Goal: Transaction & Acquisition: Download file/media

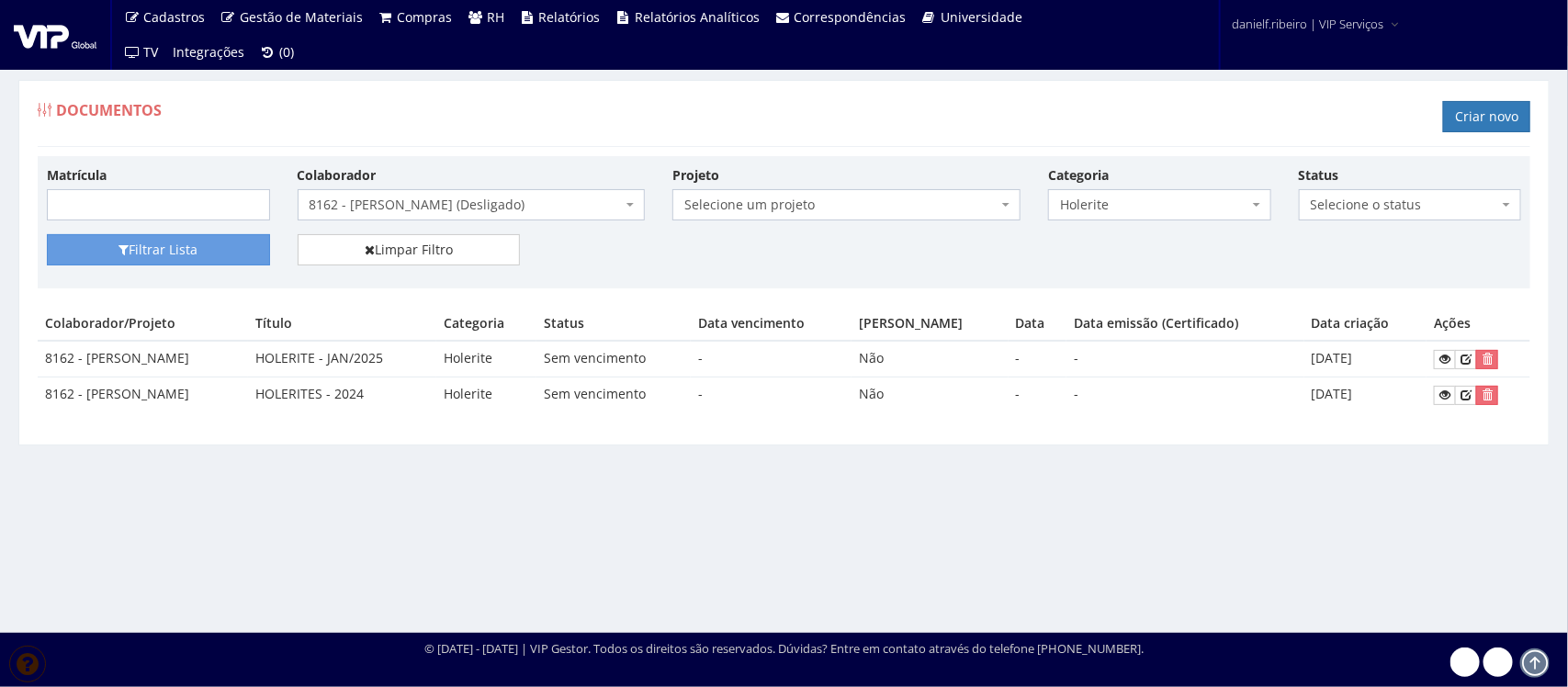
click at [561, 198] on span "8162 - [PERSON_NAME] (Desligado)" at bounding box center [466, 205] width 313 height 18
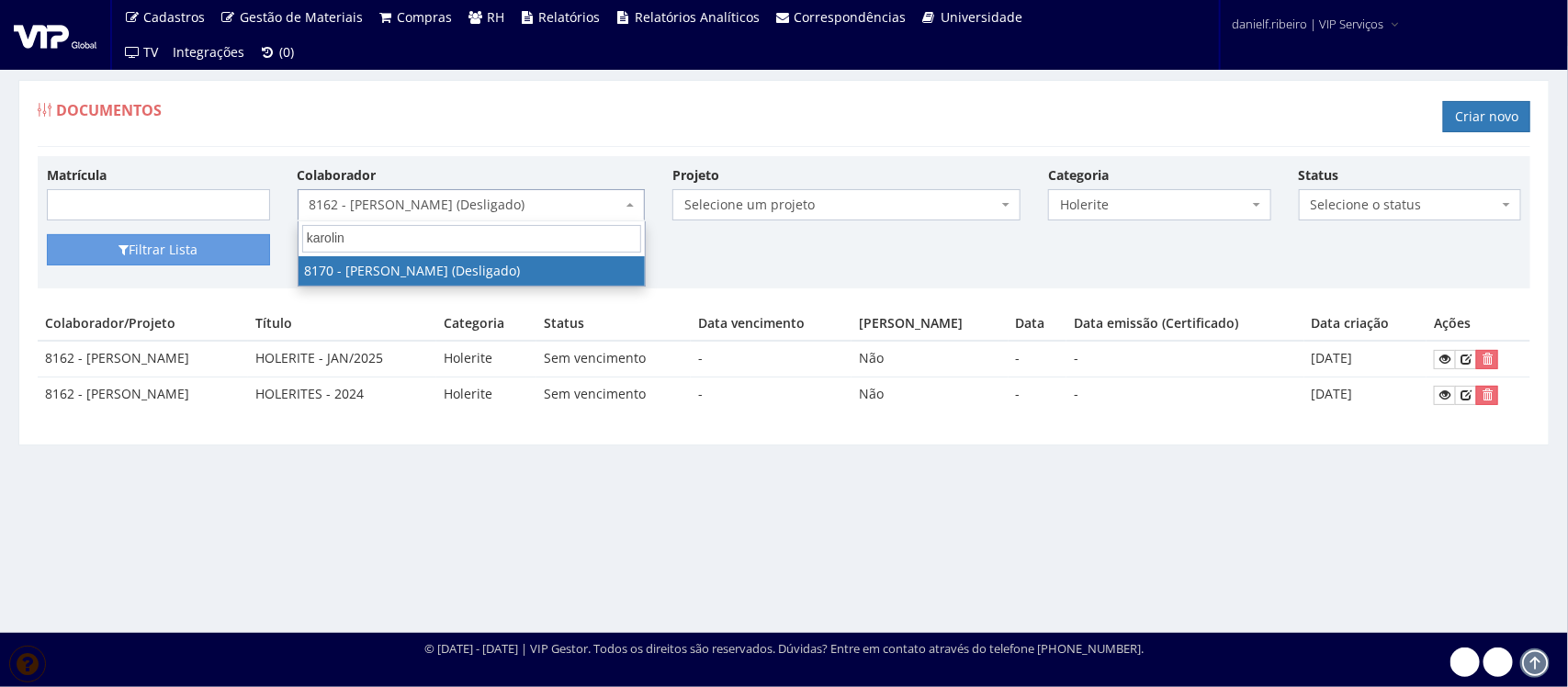
type input "karoline"
select select "3959"
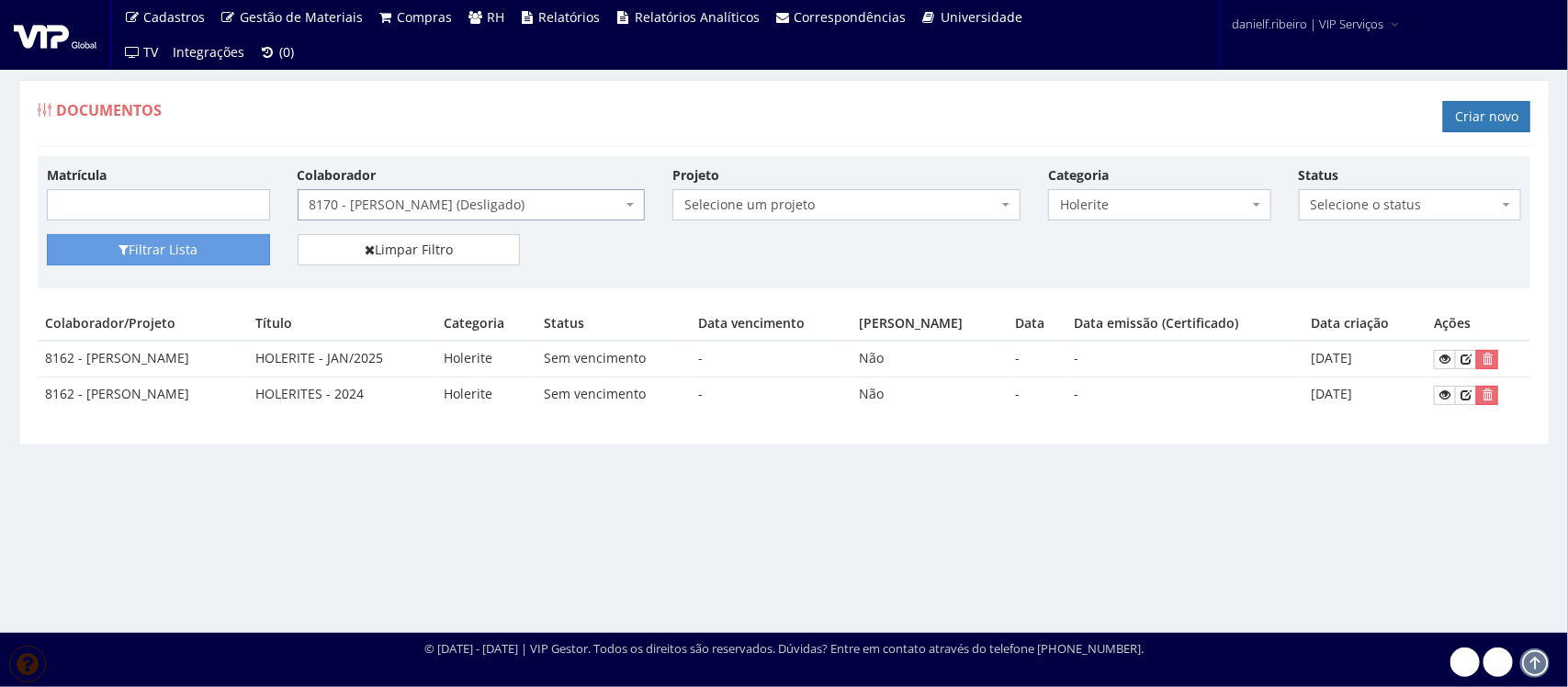
click at [154, 276] on div "Filtrar Lista Limpar Filtro" at bounding box center [784, 256] width 1502 height 45
click at [153, 250] on button "Filtrar Lista" at bounding box center [158, 250] width 223 height 31
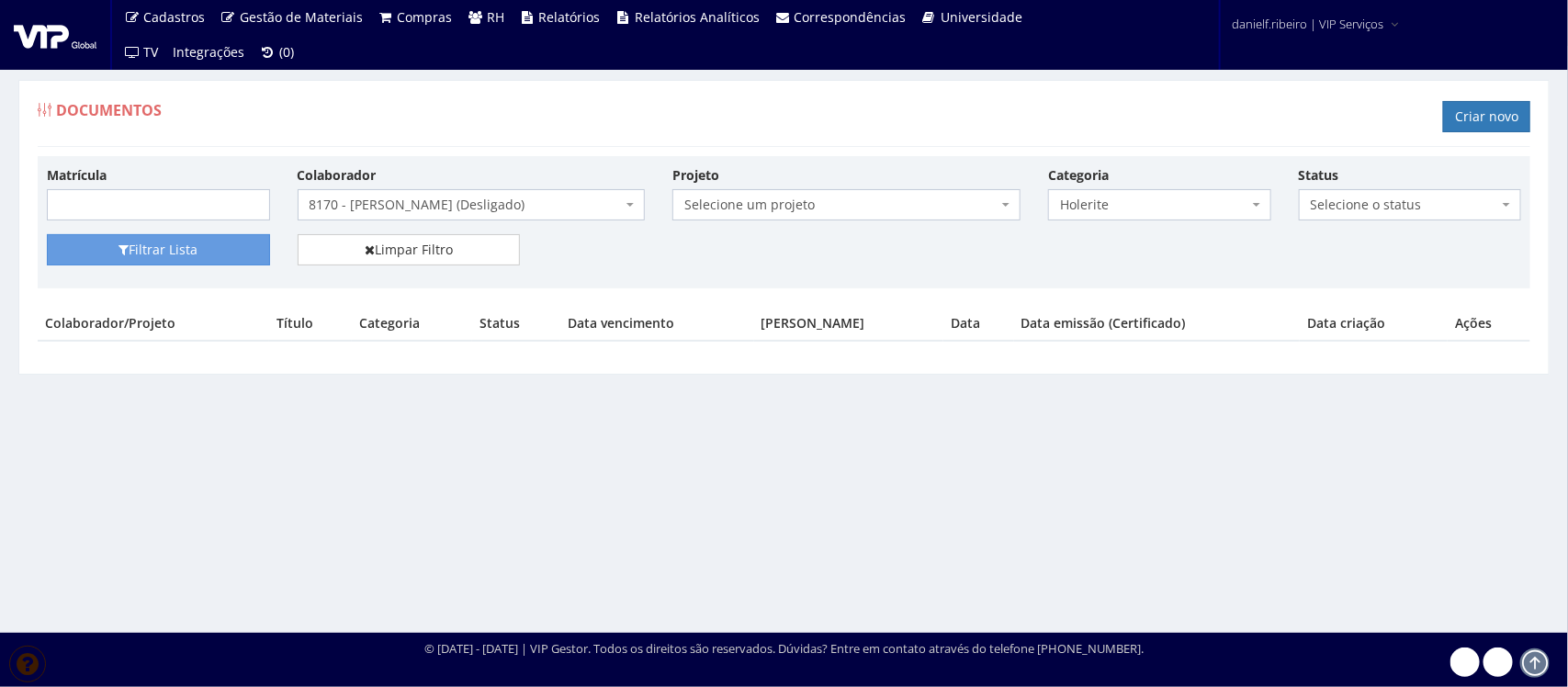
click at [457, 221] on body "Cadastros Clientes Unidades Subclientes Unidades de Subclientes Projetos Vagas …" at bounding box center [784, 343] width 1568 height 687
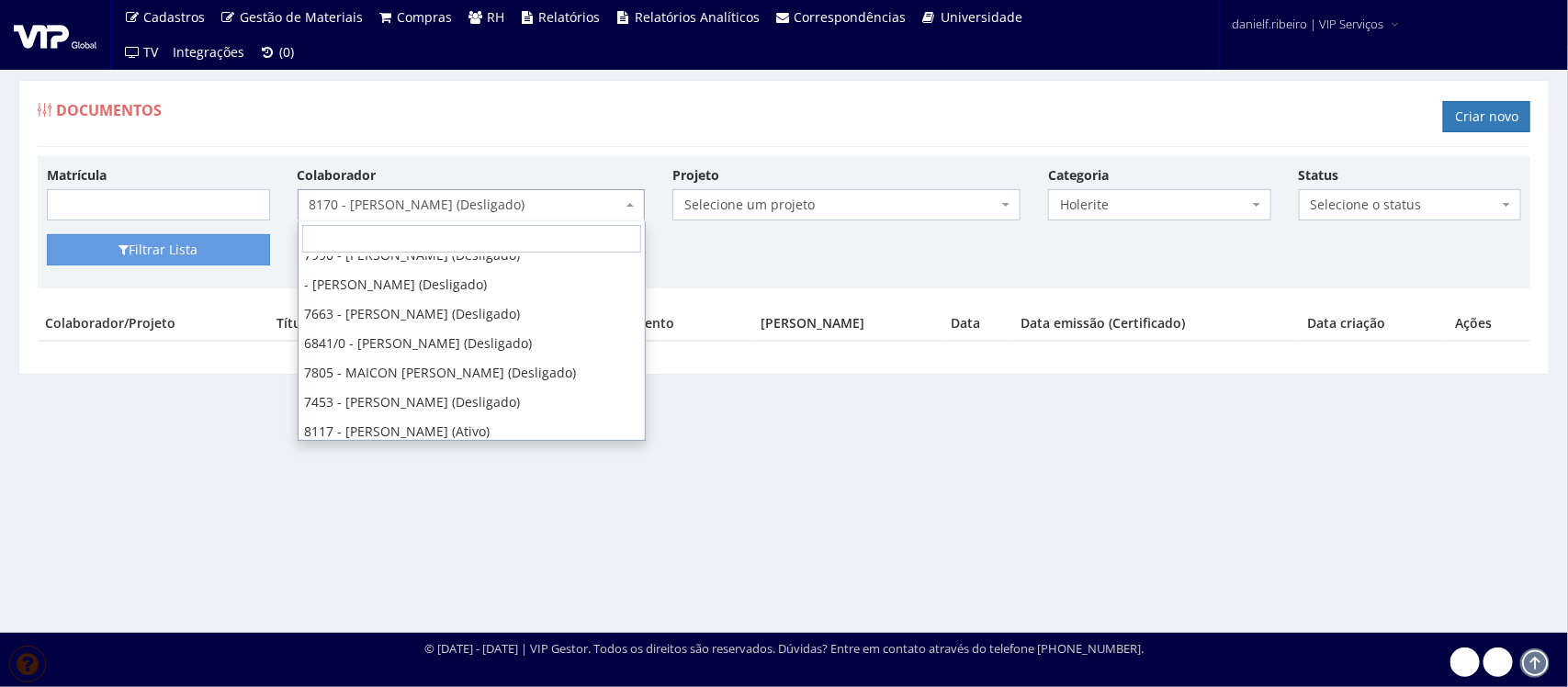
type input "g"
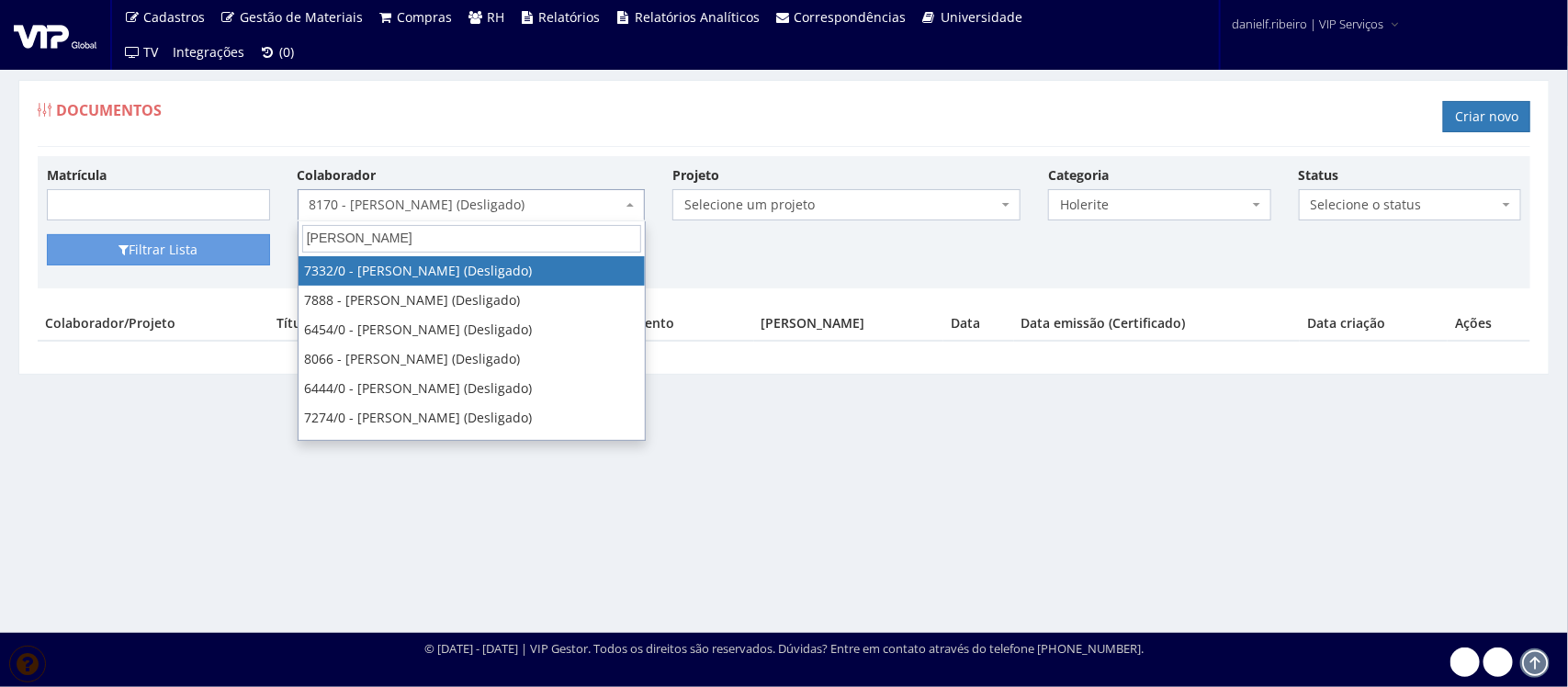
type input "fernando a"
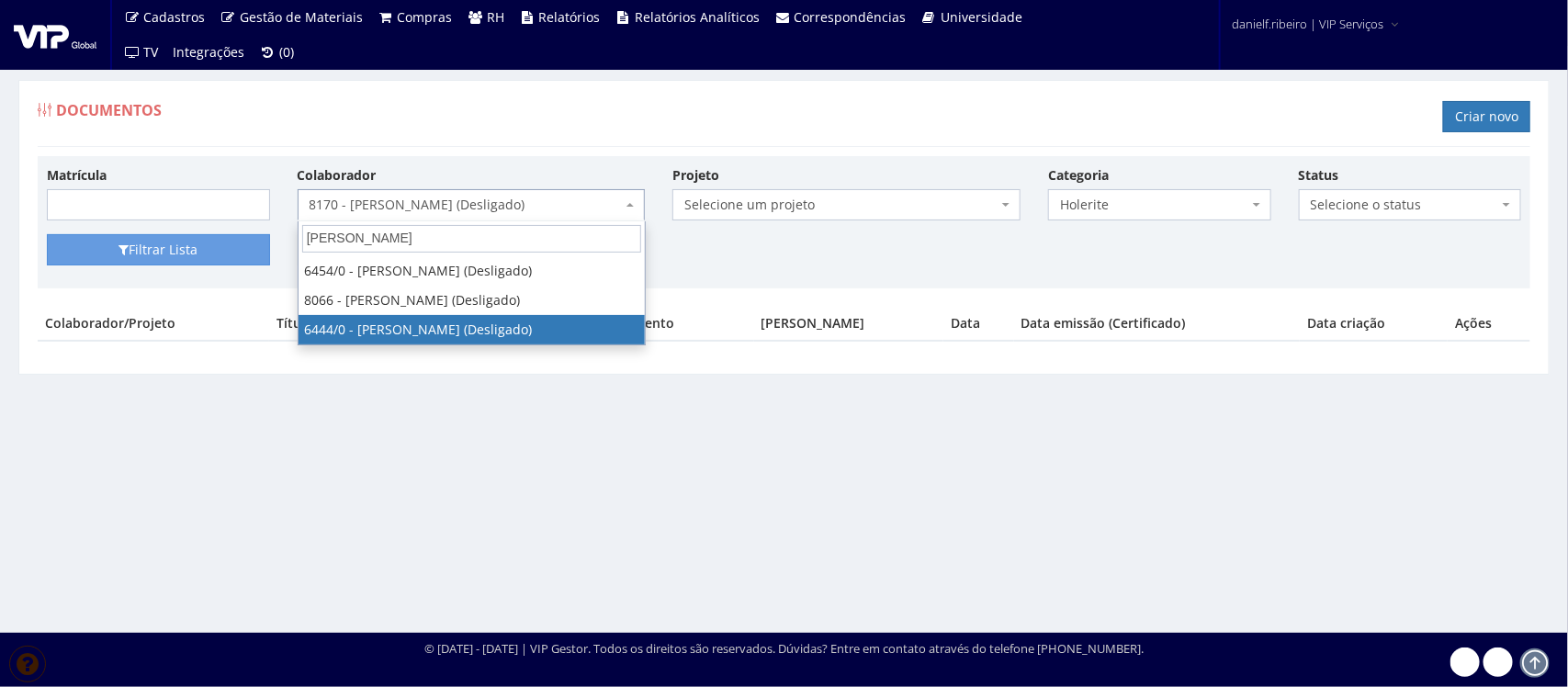
select select "73"
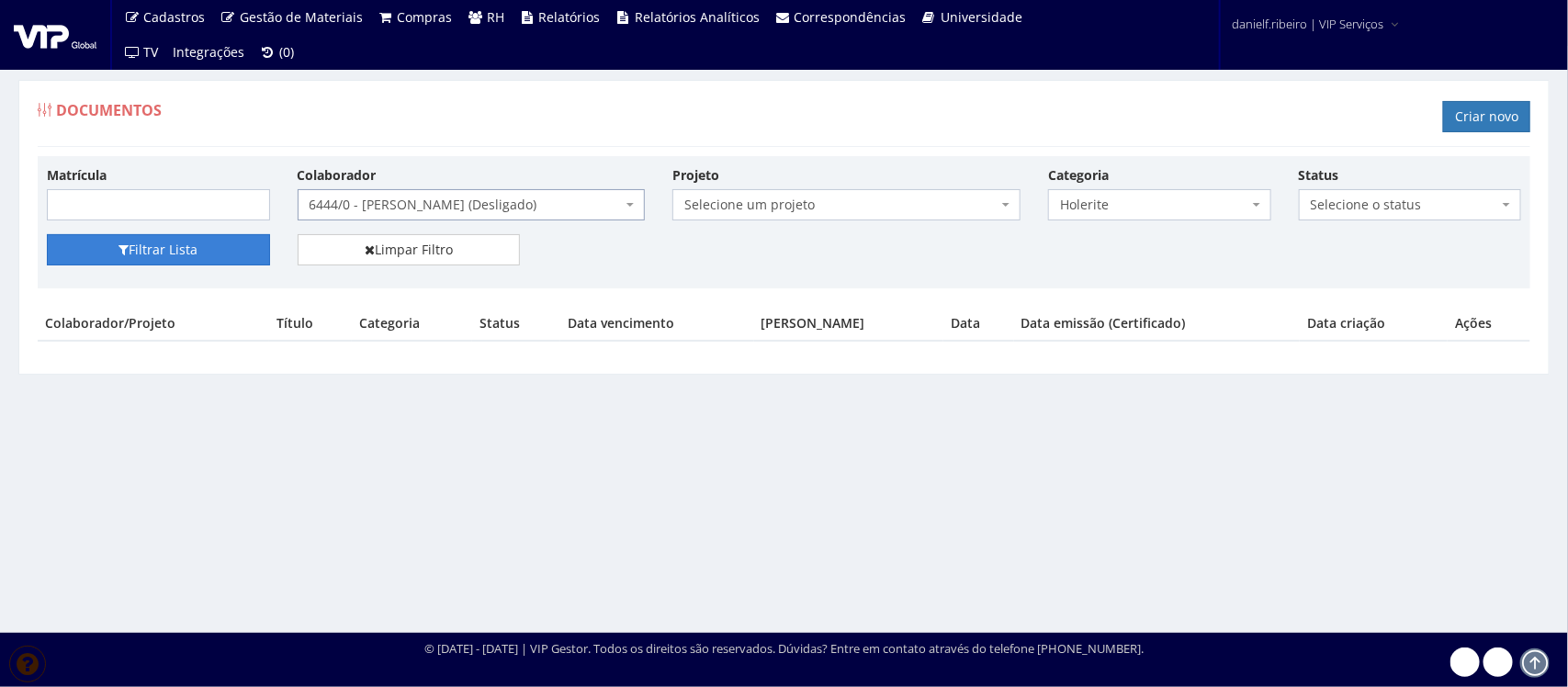
click at [246, 243] on button "Filtrar Lista" at bounding box center [158, 250] width 223 height 31
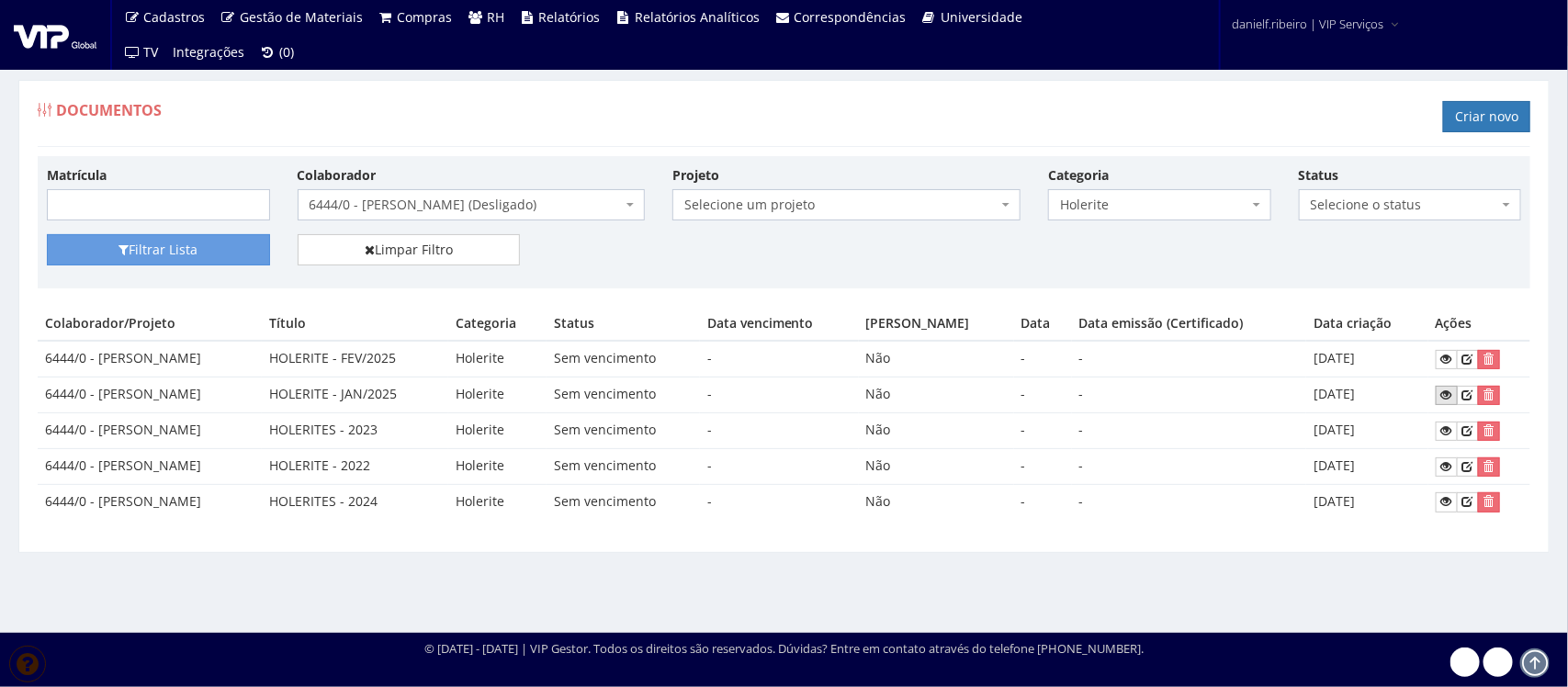
click at [1452, 390] on icon at bounding box center [1447, 395] width 11 height 13
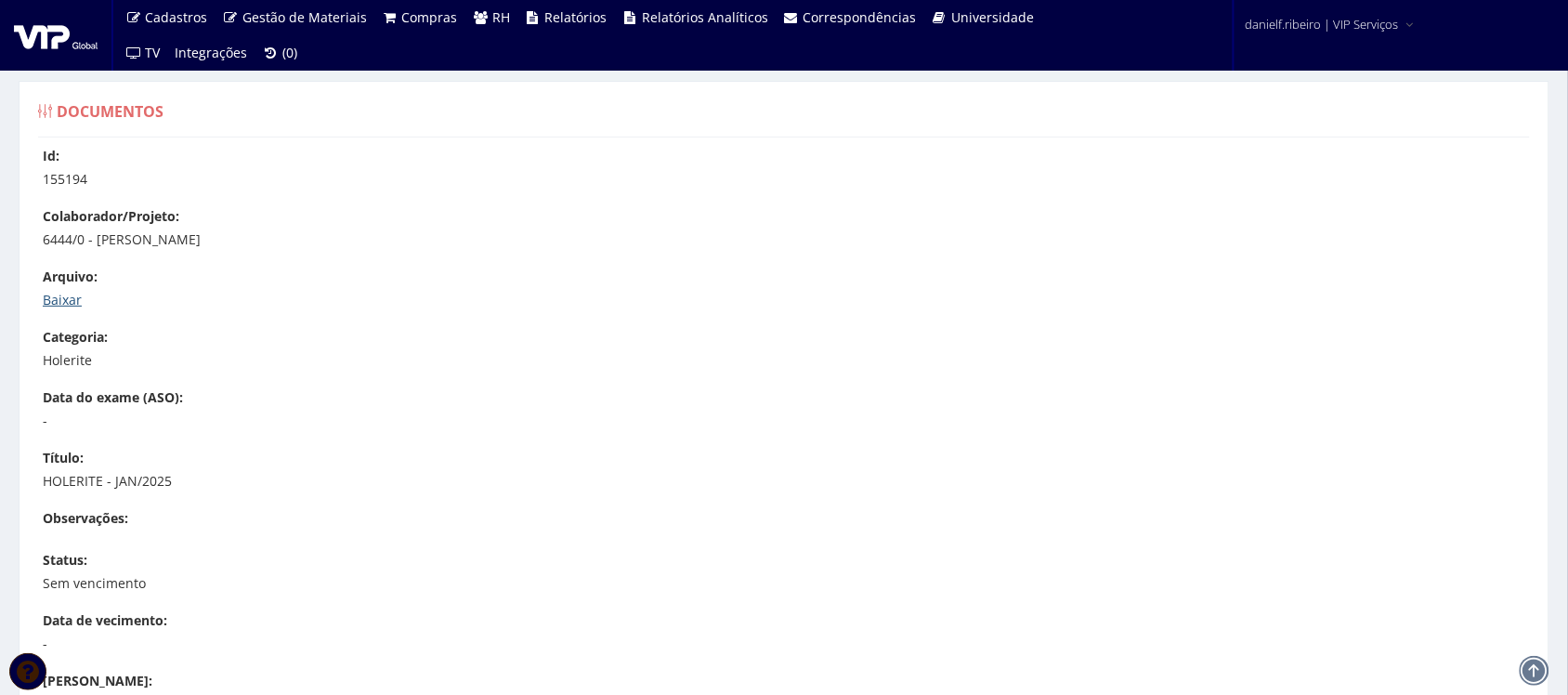
click at [76, 295] on link "Baixar" at bounding box center [63, 299] width 39 height 18
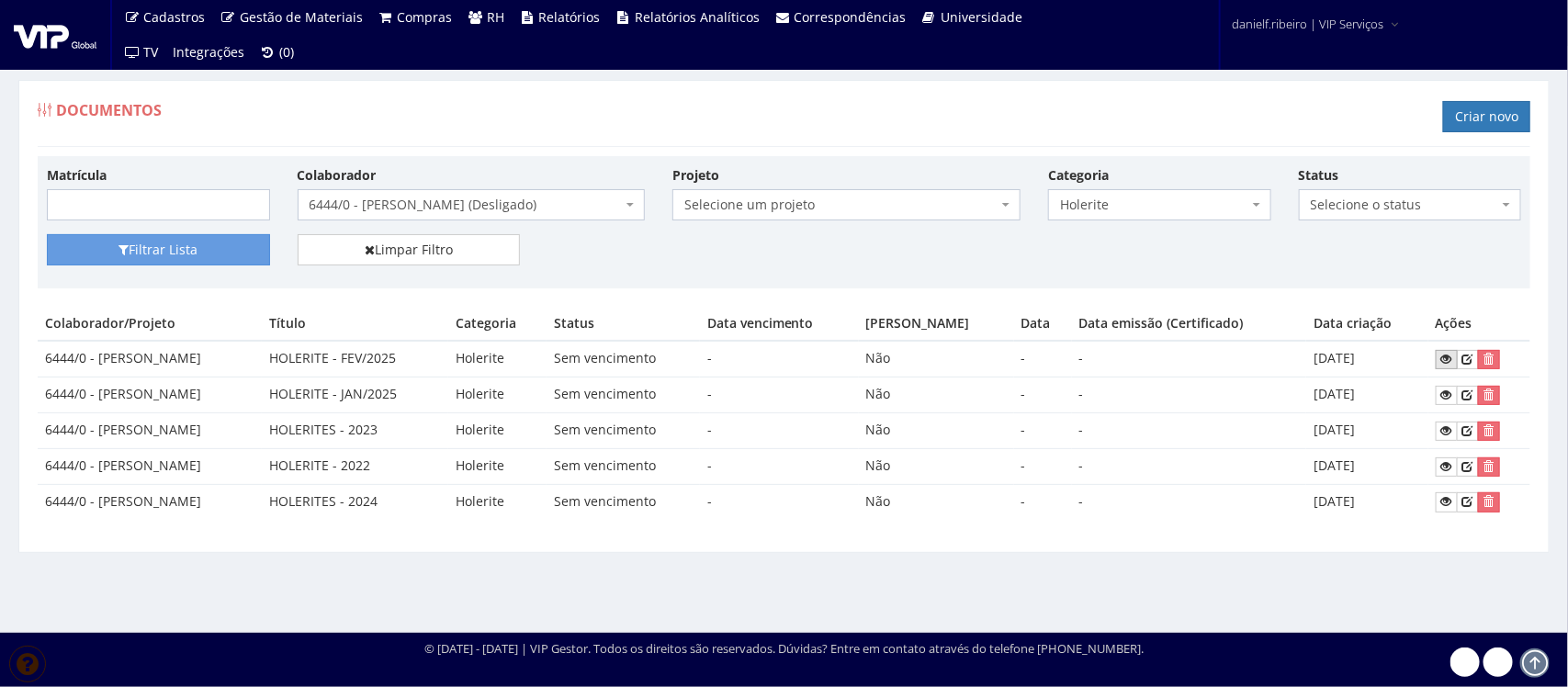
click at [1452, 359] on icon at bounding box center [1447, 360] width 11 height 13
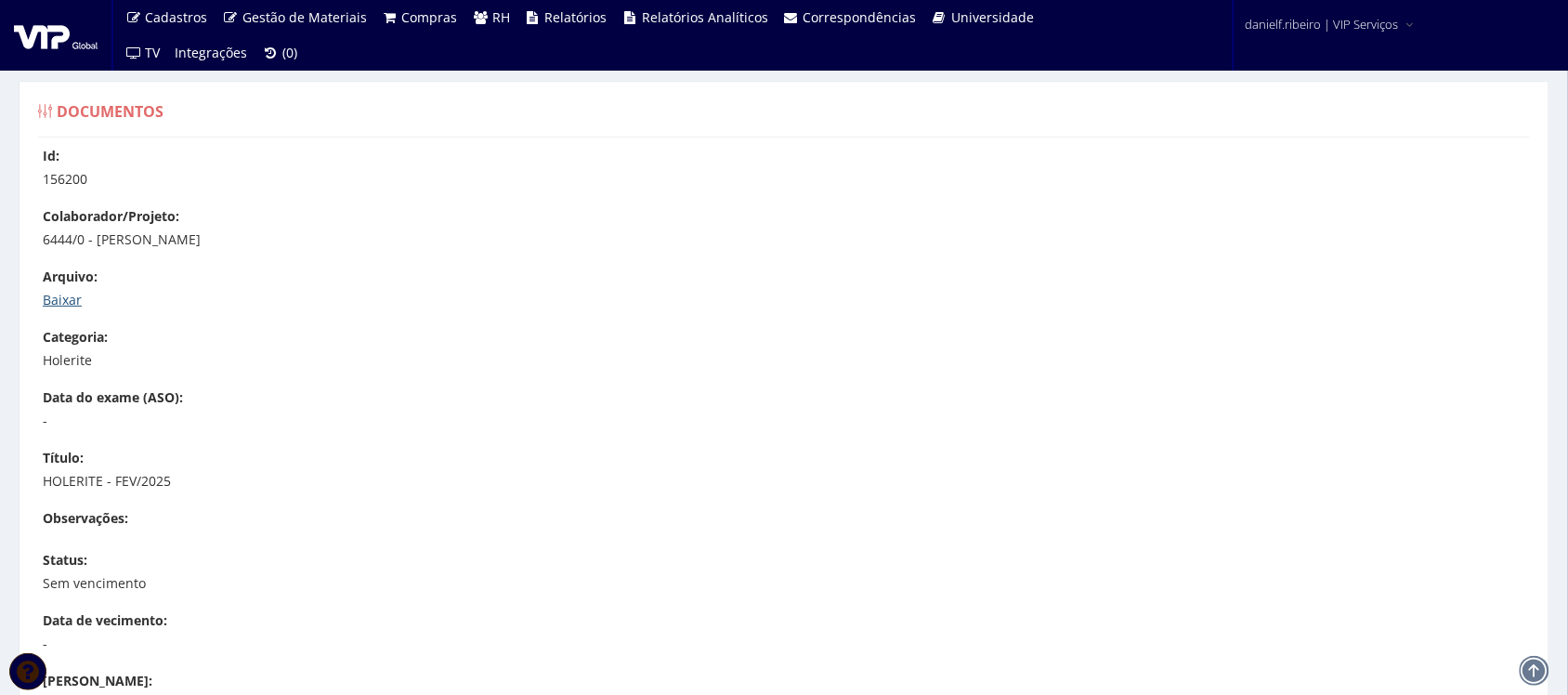
click at [51, 300] on link "Baixar" at bounding box center [63, 299] width 39 height 18
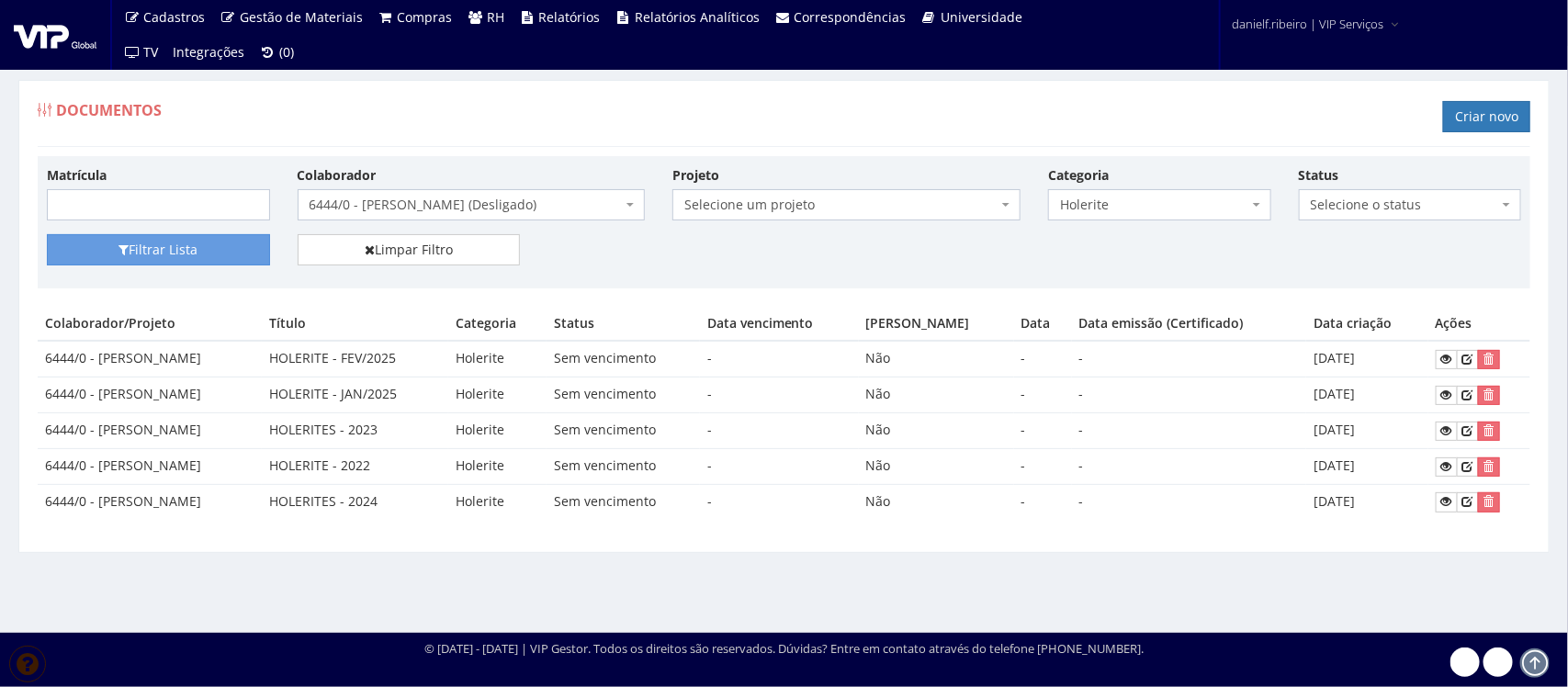
click at [360, 212] on span "6444/0 - [PERSON_NAME] (Desligado)" at bounding box center [466, 205] width 313 height 18
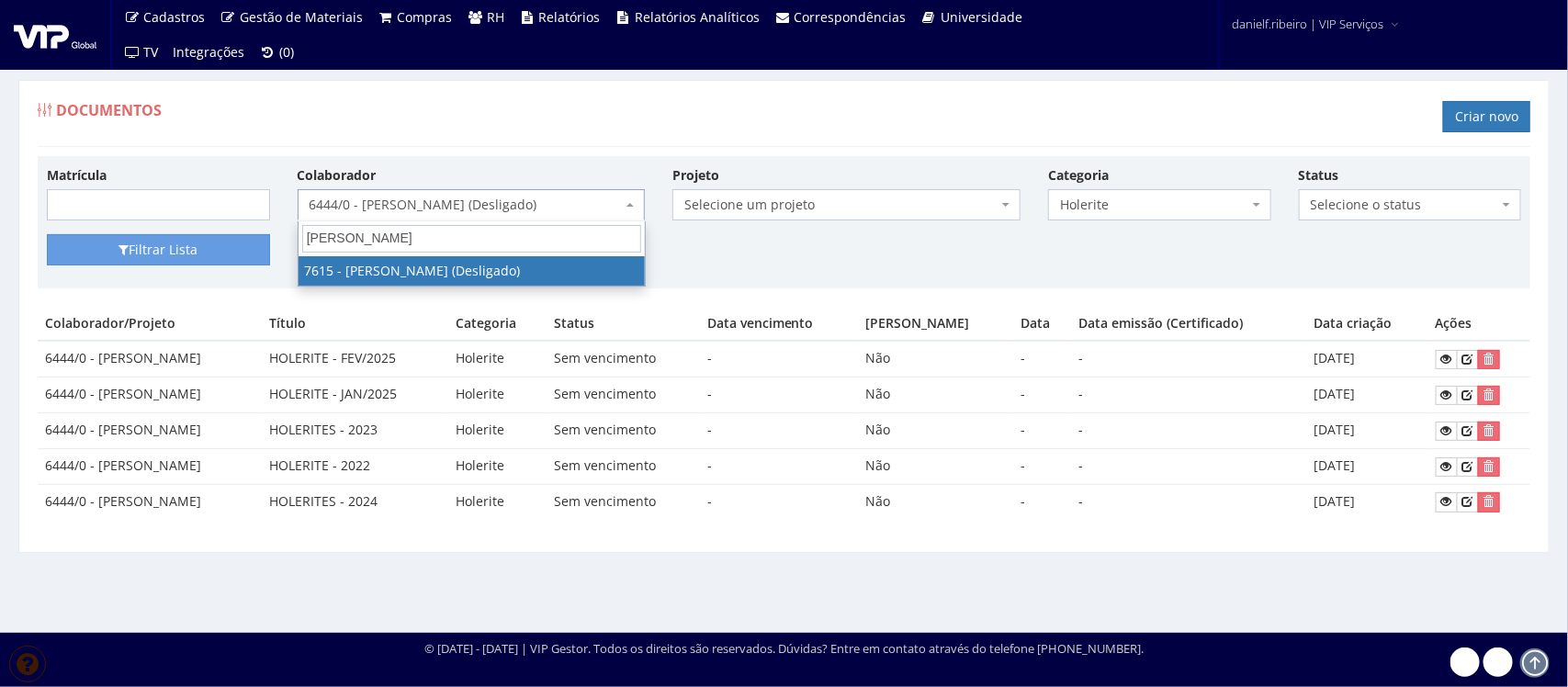
type input "WESLEY NA"
select select "1885"
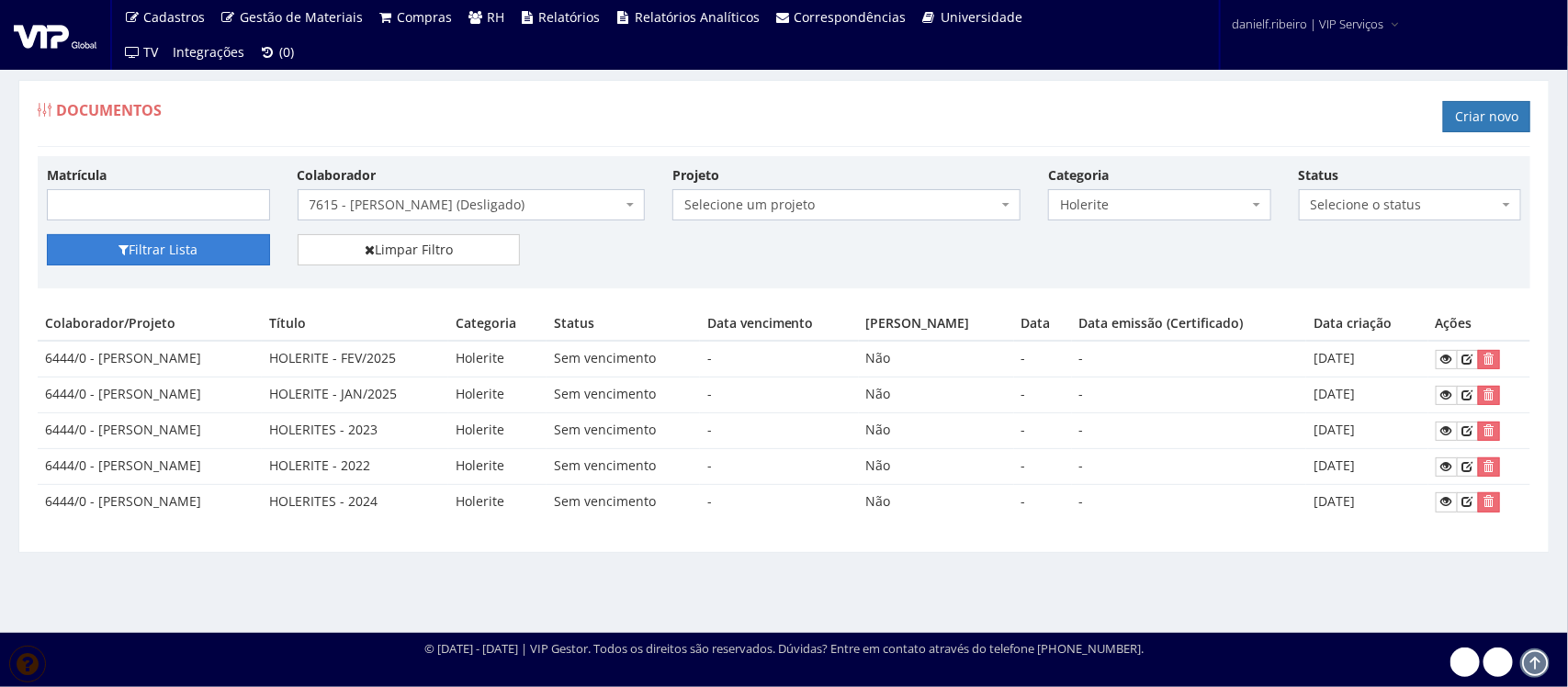
click at [217, 257] on button "Filtrar Lista" at bounding box center [158, 250] width 223 height 31
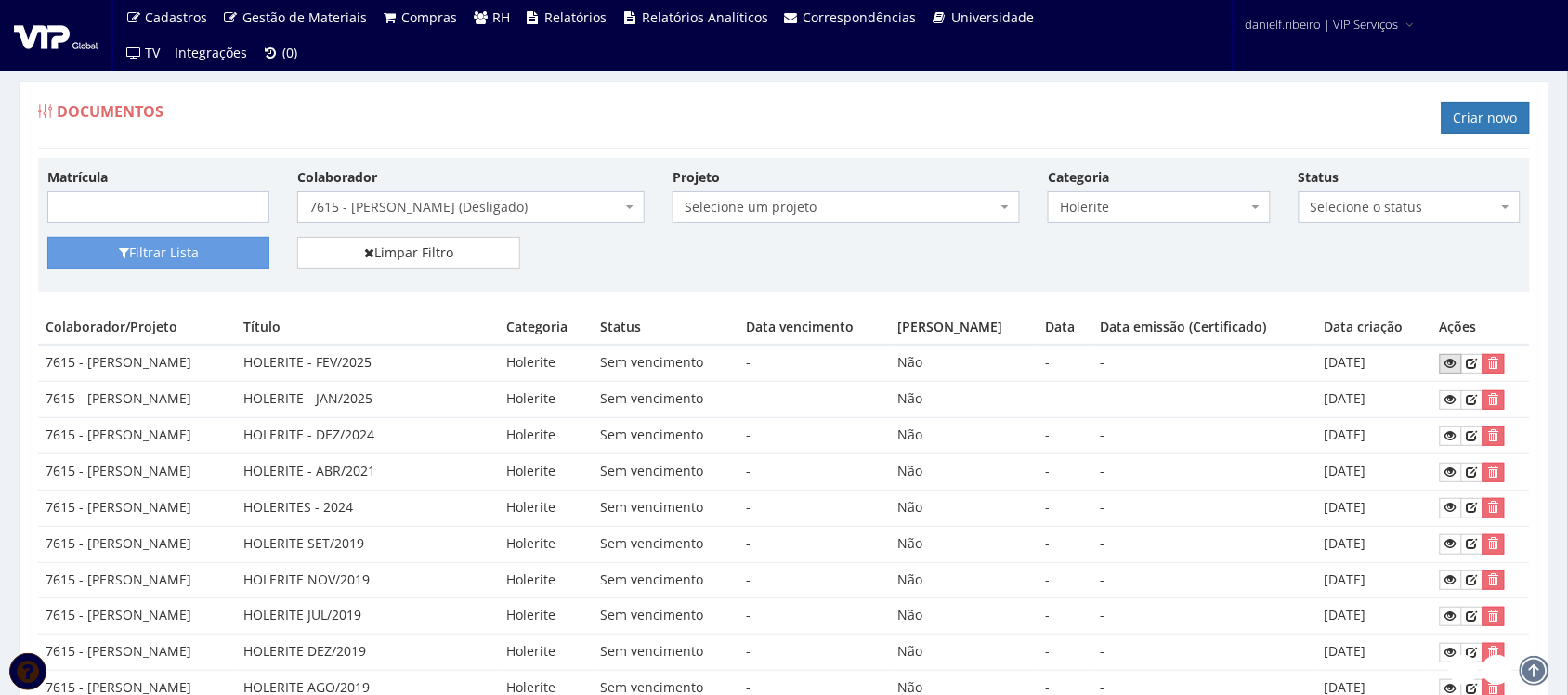
click at [1455, 369] on icon at bounding box center [1451, 364] width 11 height 13
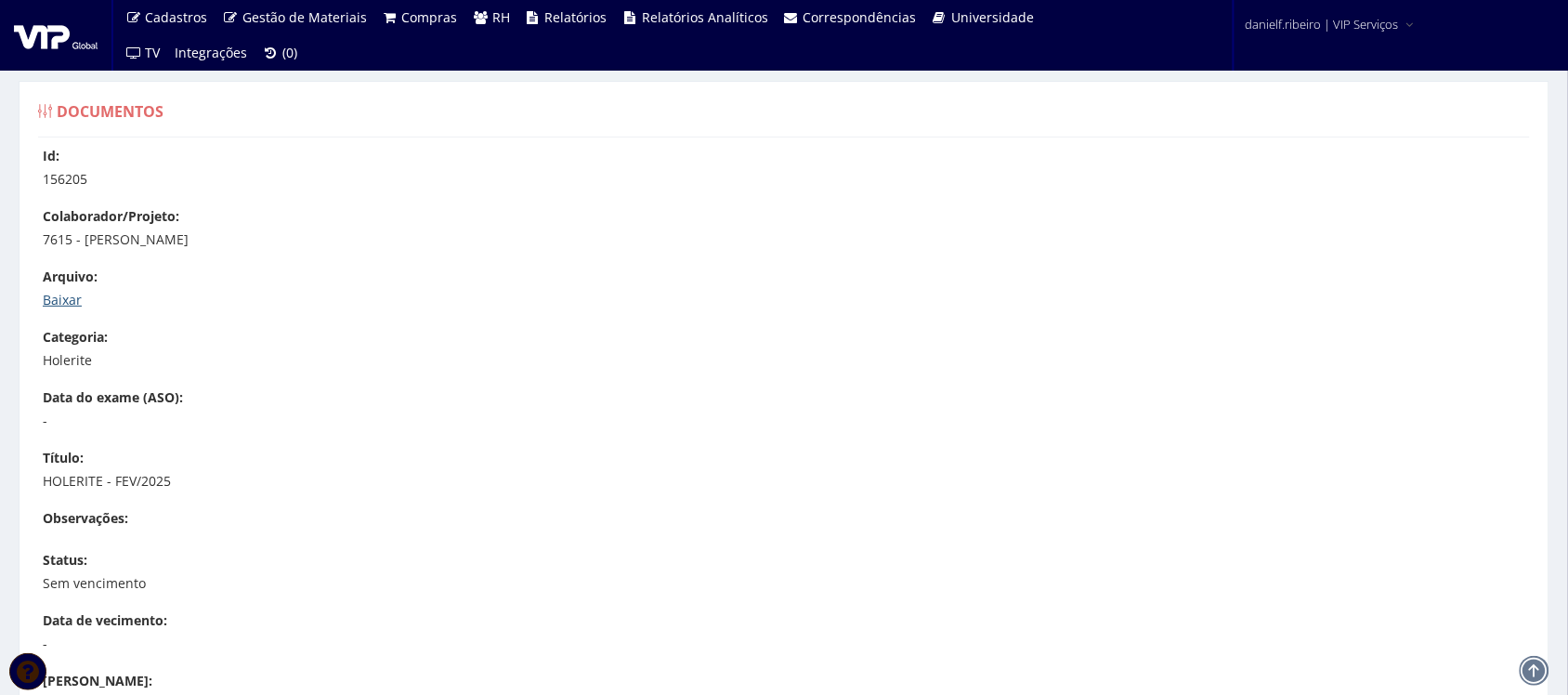
click at [61, 297] on link "Baixar" at bounding box center [63, 299] width 39 height 18
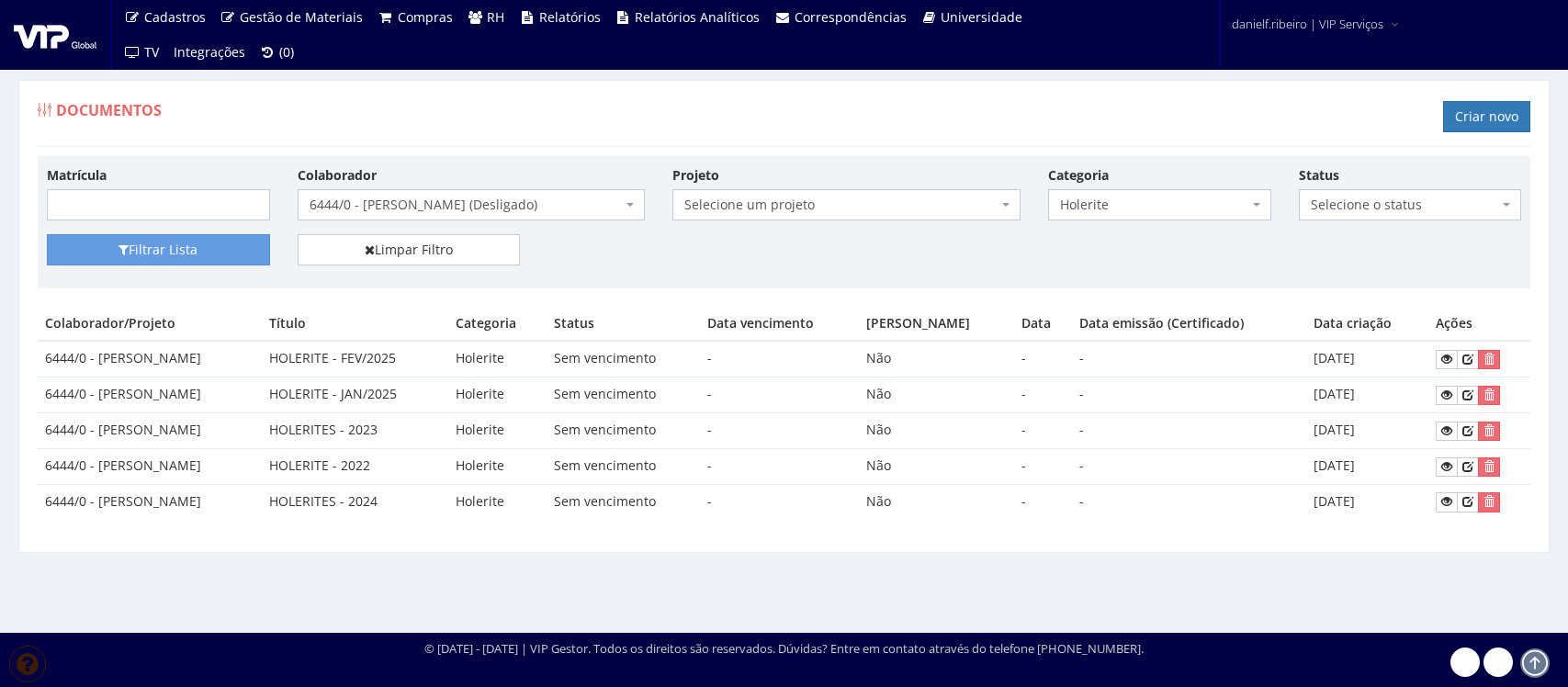
select select "1885"
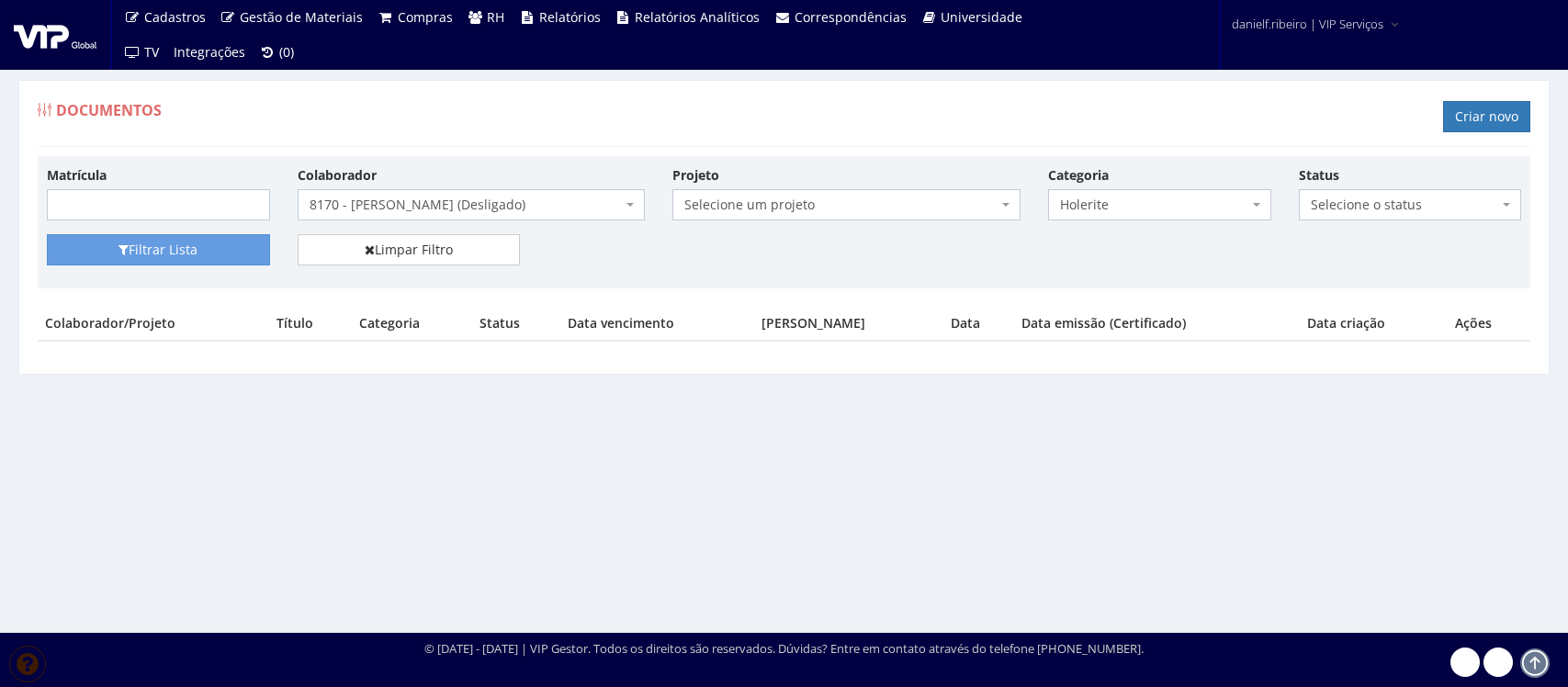
select select "73"
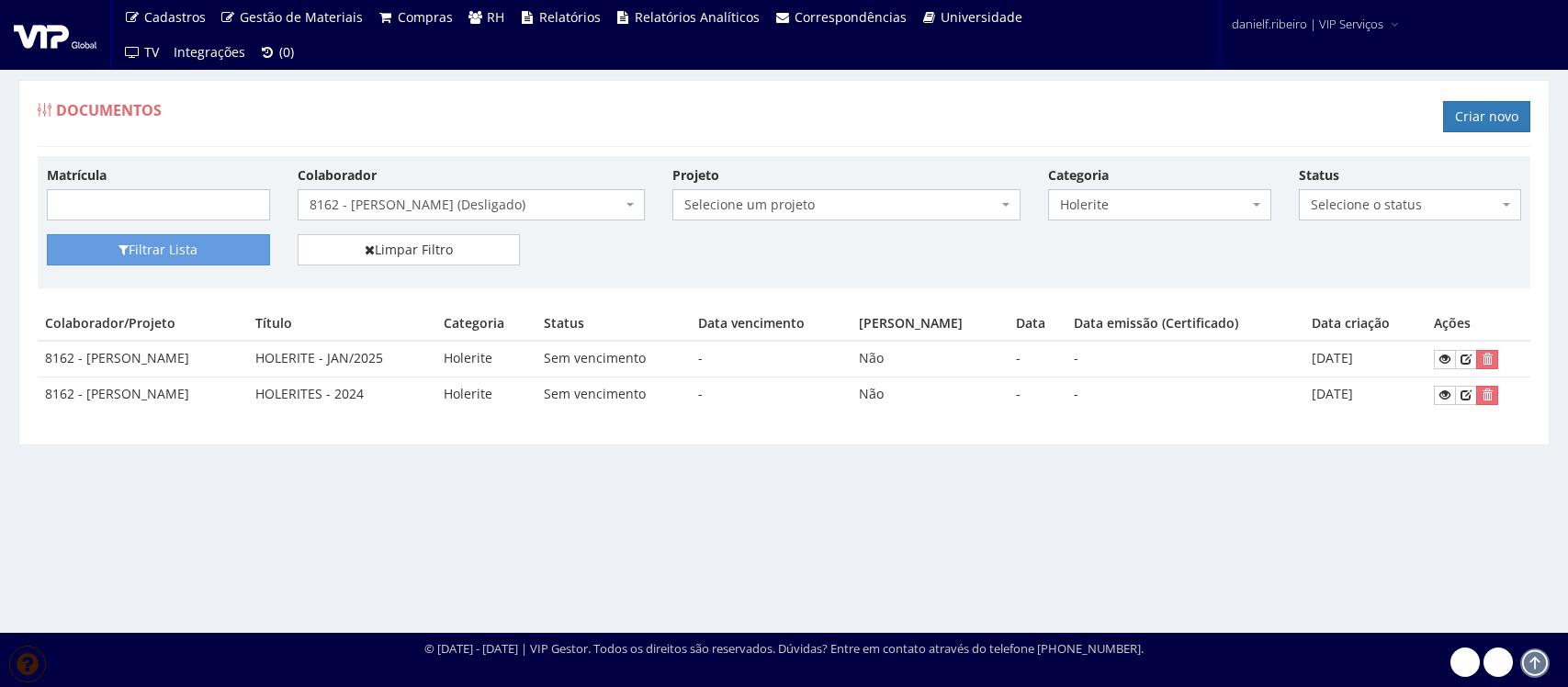
select select "3959"
click at [411, 214] on span "8162 - [PERSON_NAME] (Desligado)" at bounding box center [466, 205] width 313 height 18
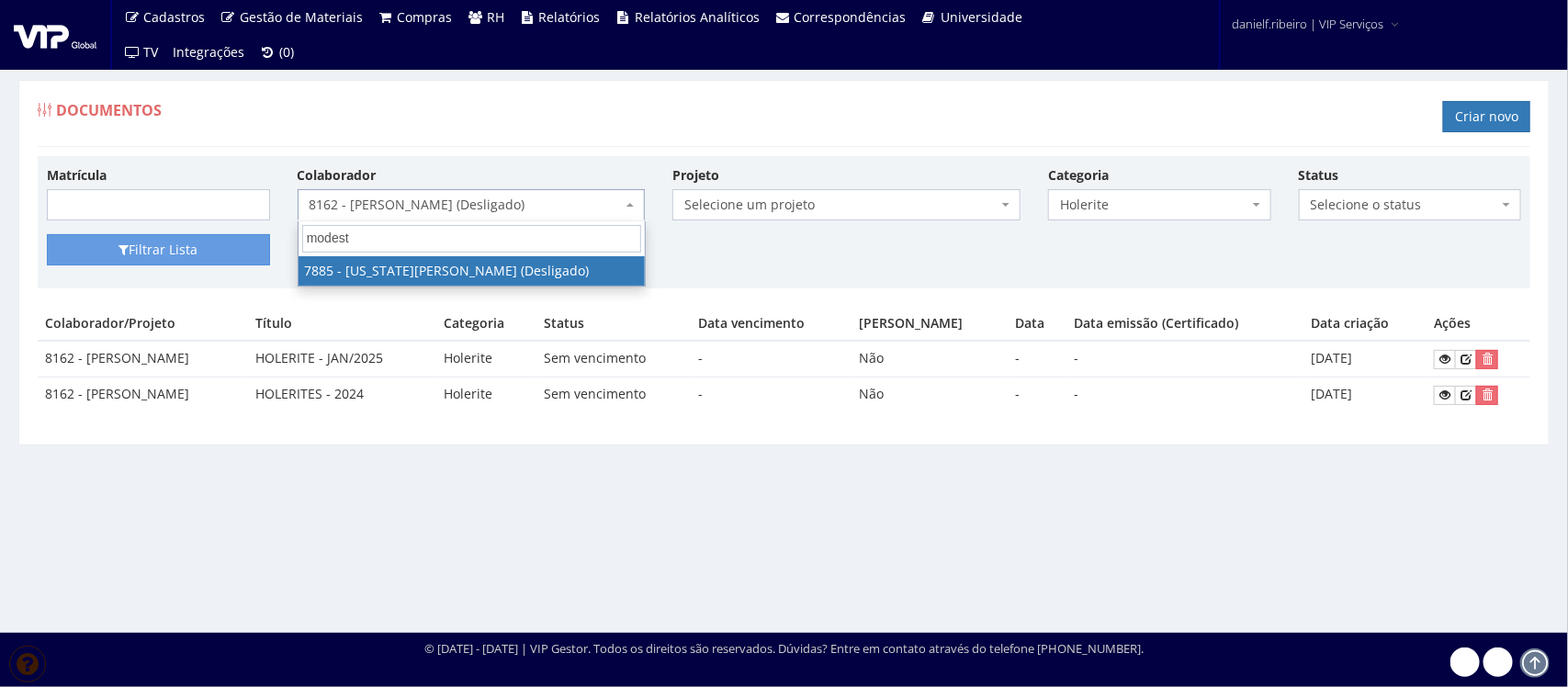
type input "modesto"
select select "2826"
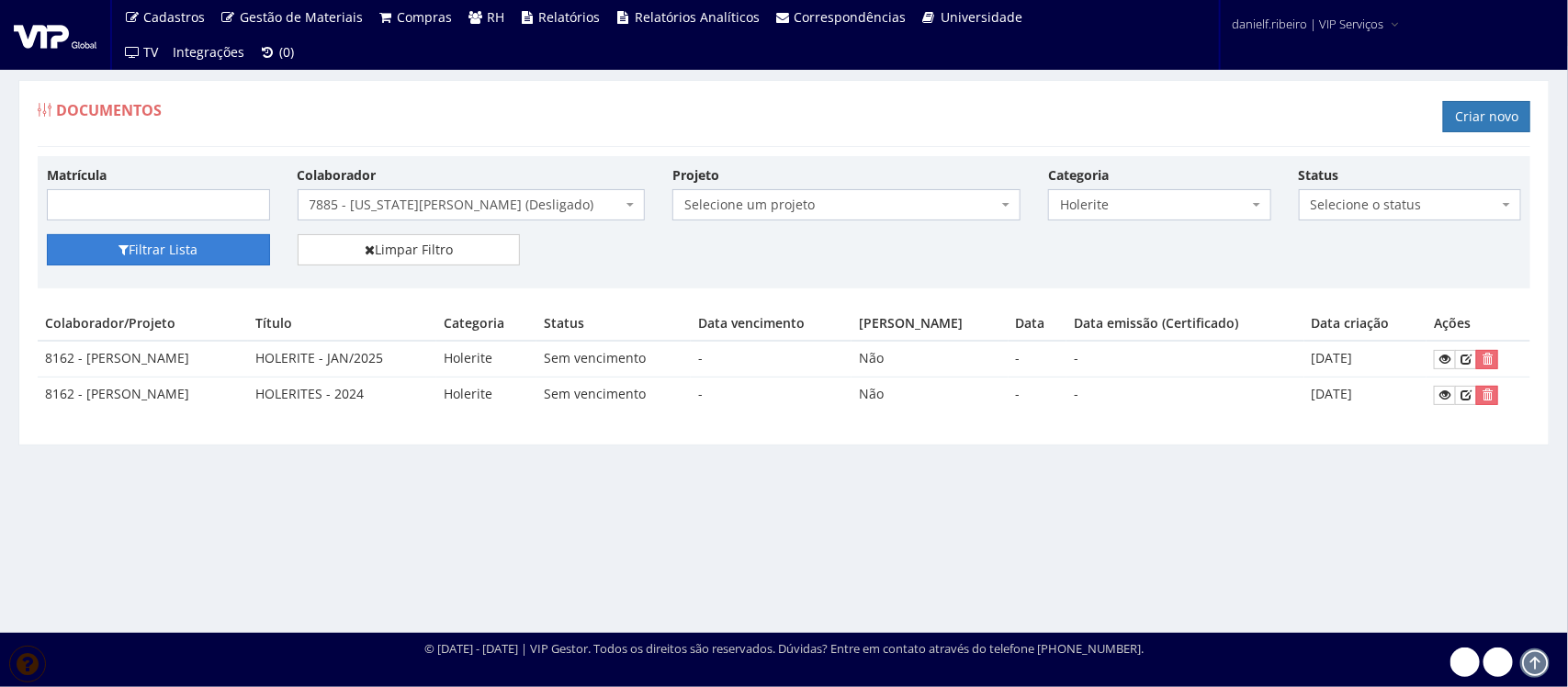
click at [170, 251] on button "Filtrar Lista" at bounding box center [158, 250] width 223 height 31
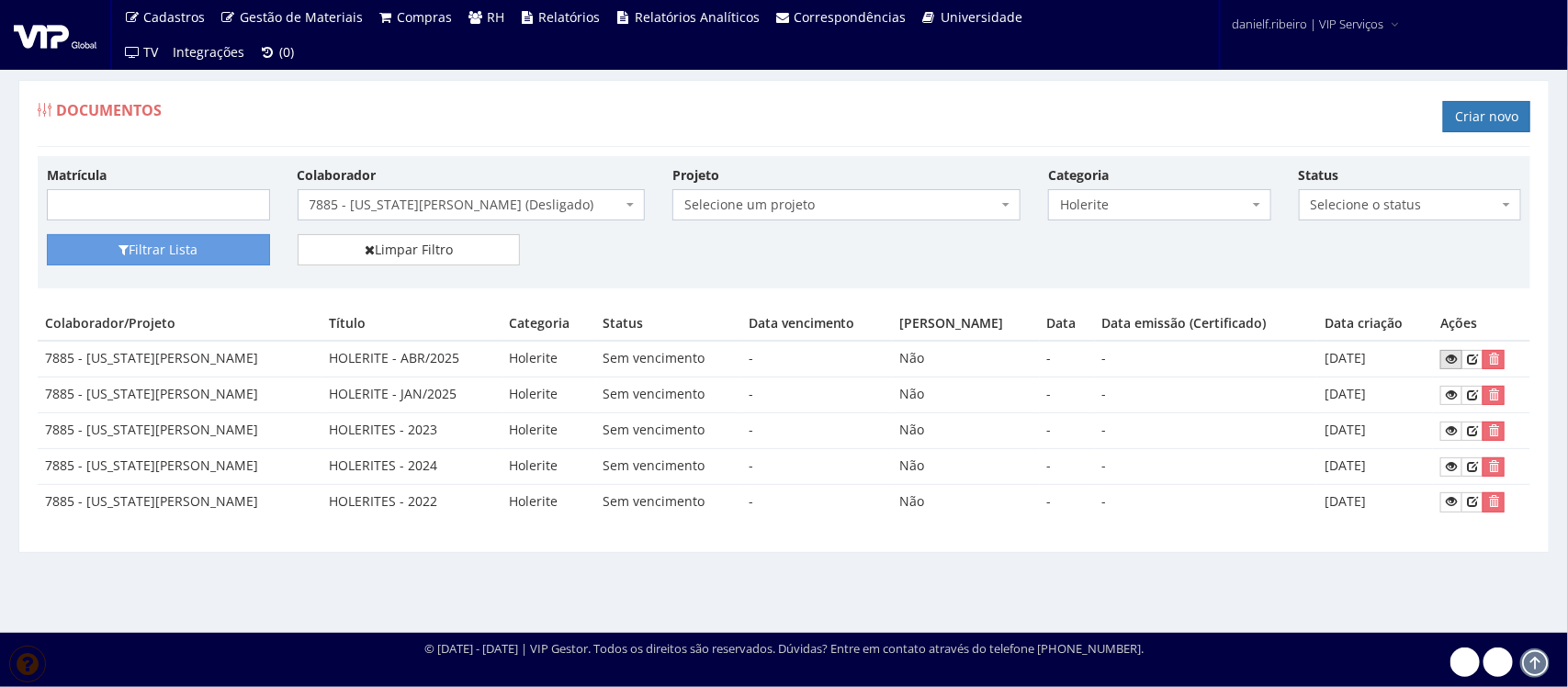
click at [1452, 363] on icon at bounding box center [1452, 360] width 11 height 13
click at [1454, 361] on icon at bounding box center [1452, 360] width 11 height 13
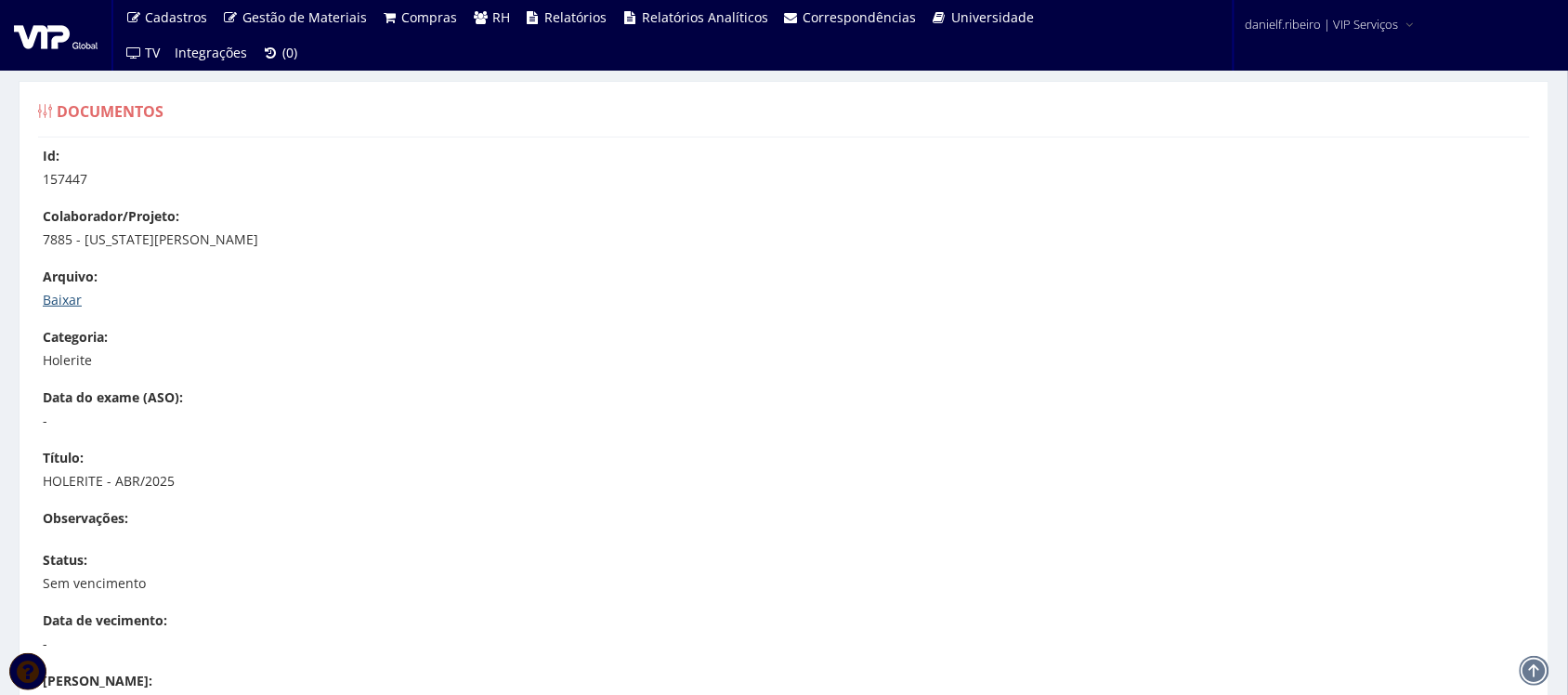
click at [74, 296] on link "Baixar" at bounding box center [63, 299] width 39 height 18
click at [52, 307] on link "Baixar" at bounding box center [63, 299] width 39 height 18
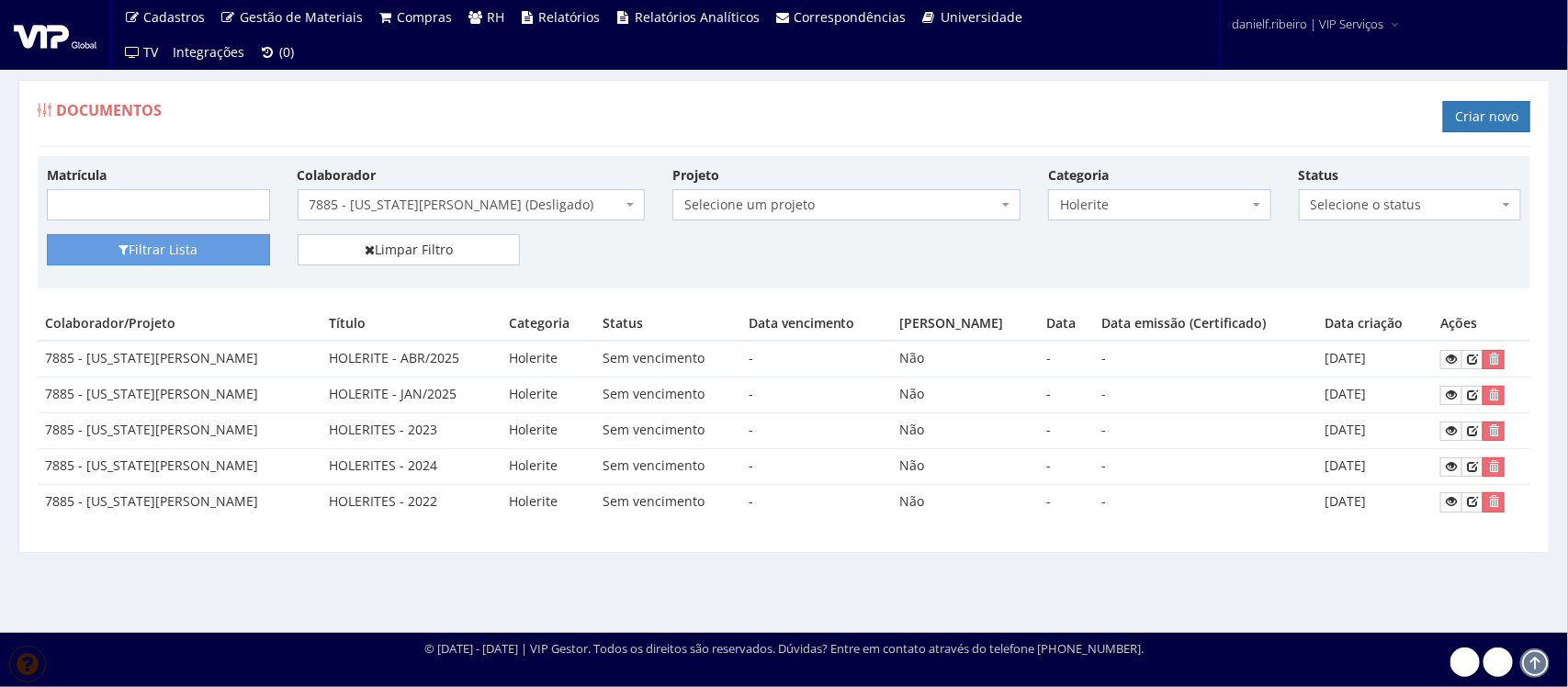
click at [680, 126] on div "Documentos Criar novo" at bounding box center [784, 119] width 1493 height 55
click at [317, 213] on span "7885 - WASHINGTON MODESTO SILVA (Desligado)" at bounding box center [466, 205] width 313 height 18
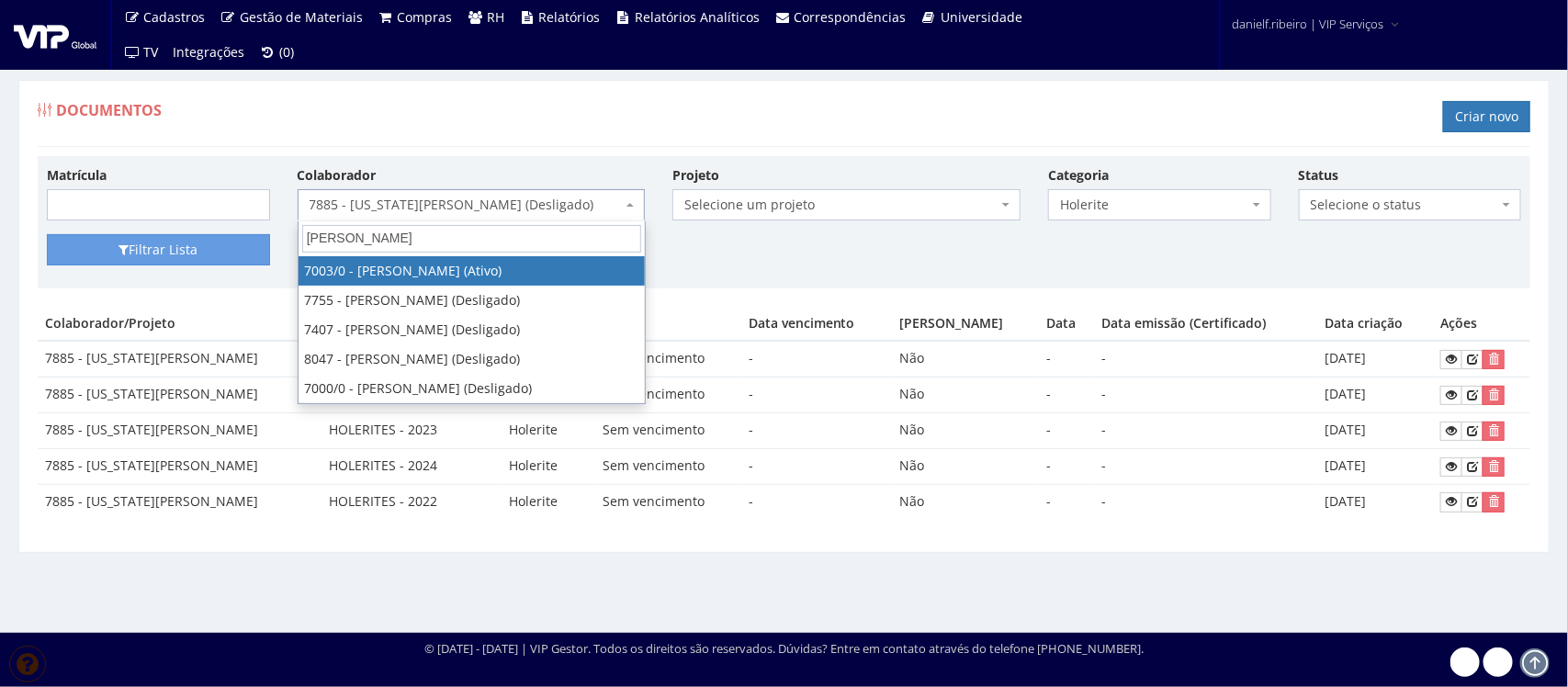
type input "alessandro"
select select "309"
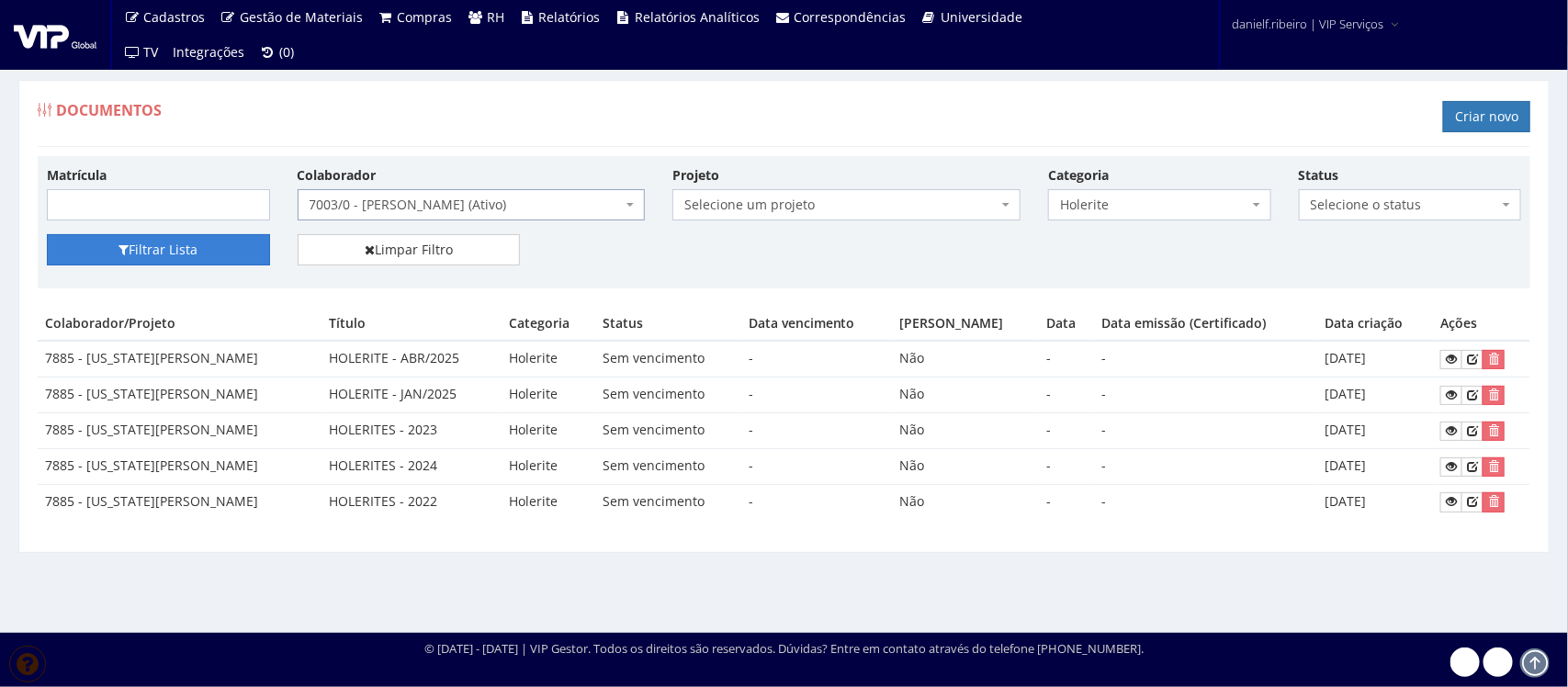
click at [176, 257] on button "Filtrar Lista" at bounding box center [158, 250] width 223 height 31
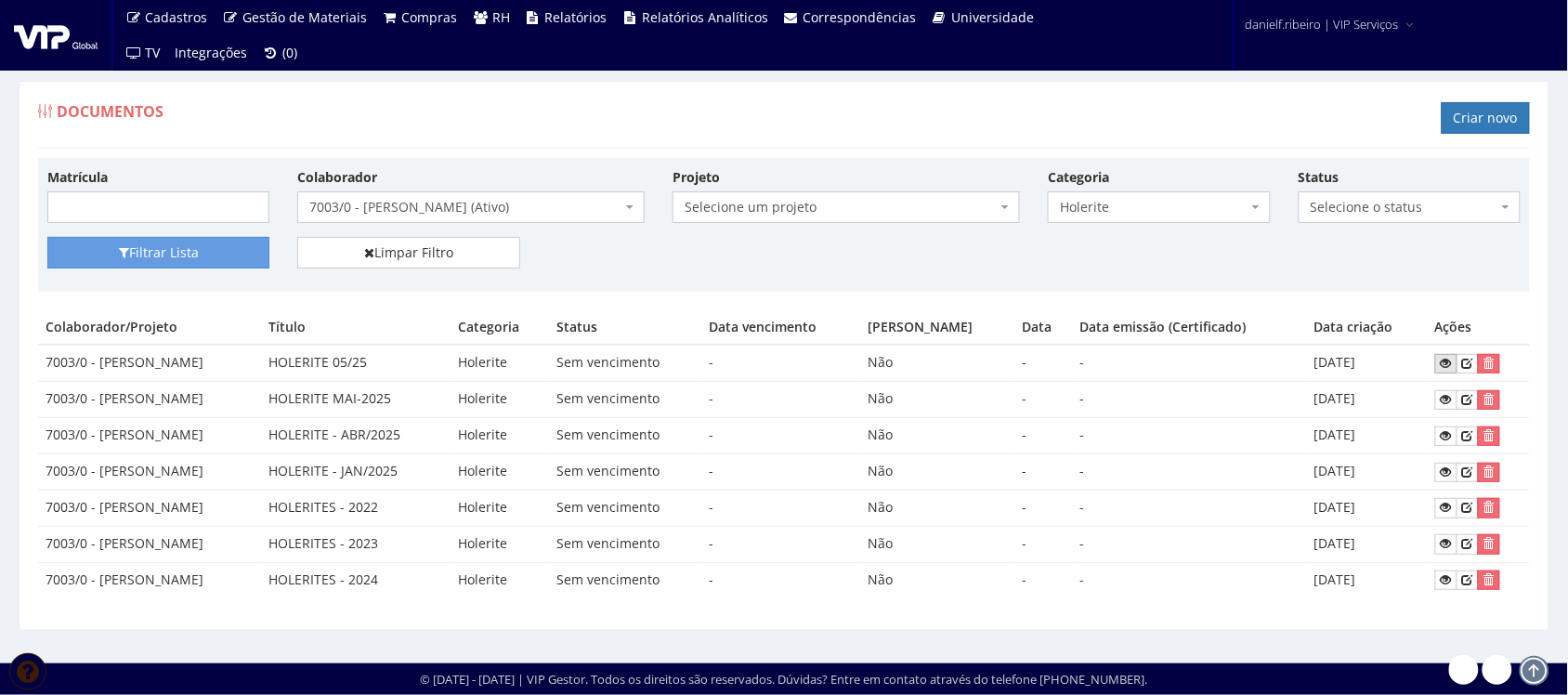
click at [1452, 365] on icon at bounding box center [1446, 364] width 11 height 13
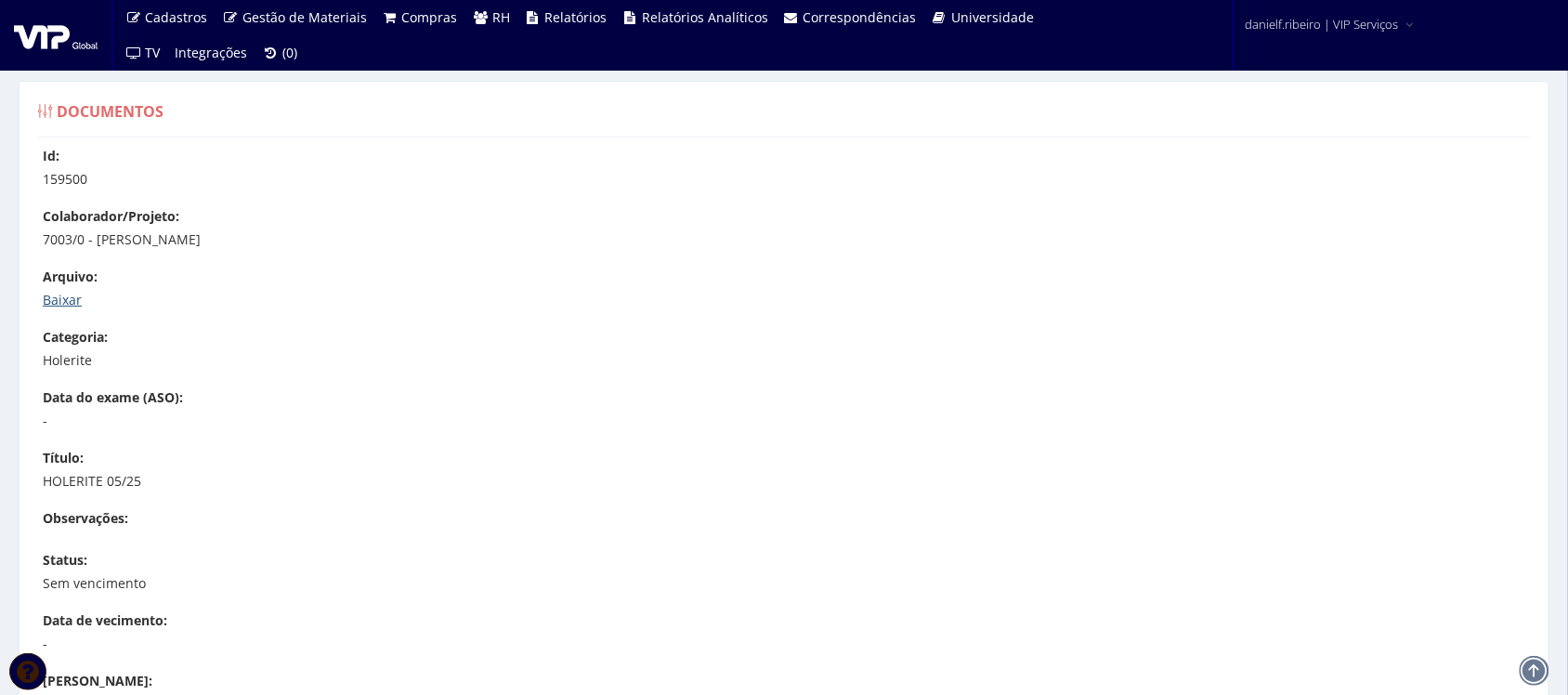
click at [74, 297] on link "Baixar" at bounding box center [63, 299] width 39 height 18
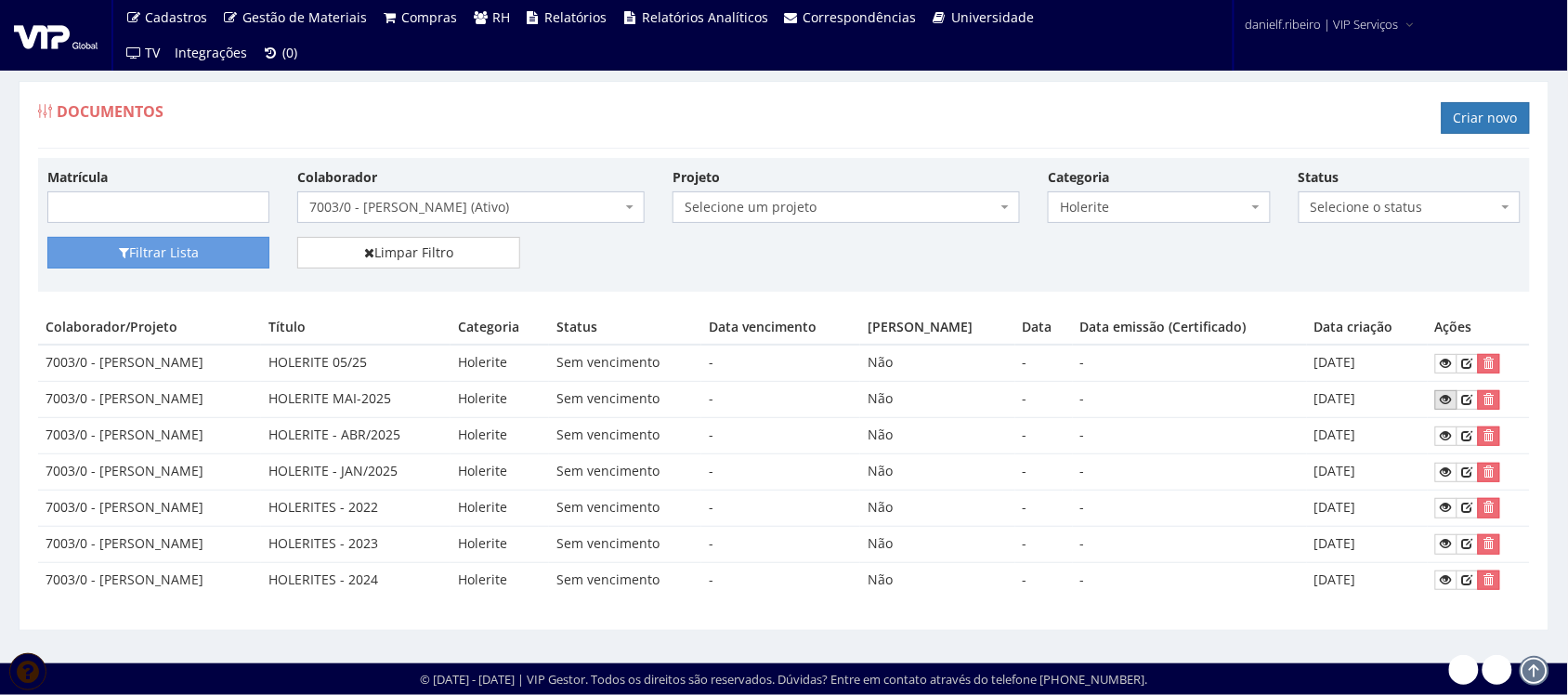
click at [1442, 402] on link at bounding box center [1446, 399] width 22 height 20
click at [1452, 367] on icon at bounding box center [1446, 364] width 11 height 13
click at [452, 212] on span "7003/0 - ALESSANDRO ALVES DE OLIVEIRA (Ativo)" at bounding box center [466, 208] width 312 height 19
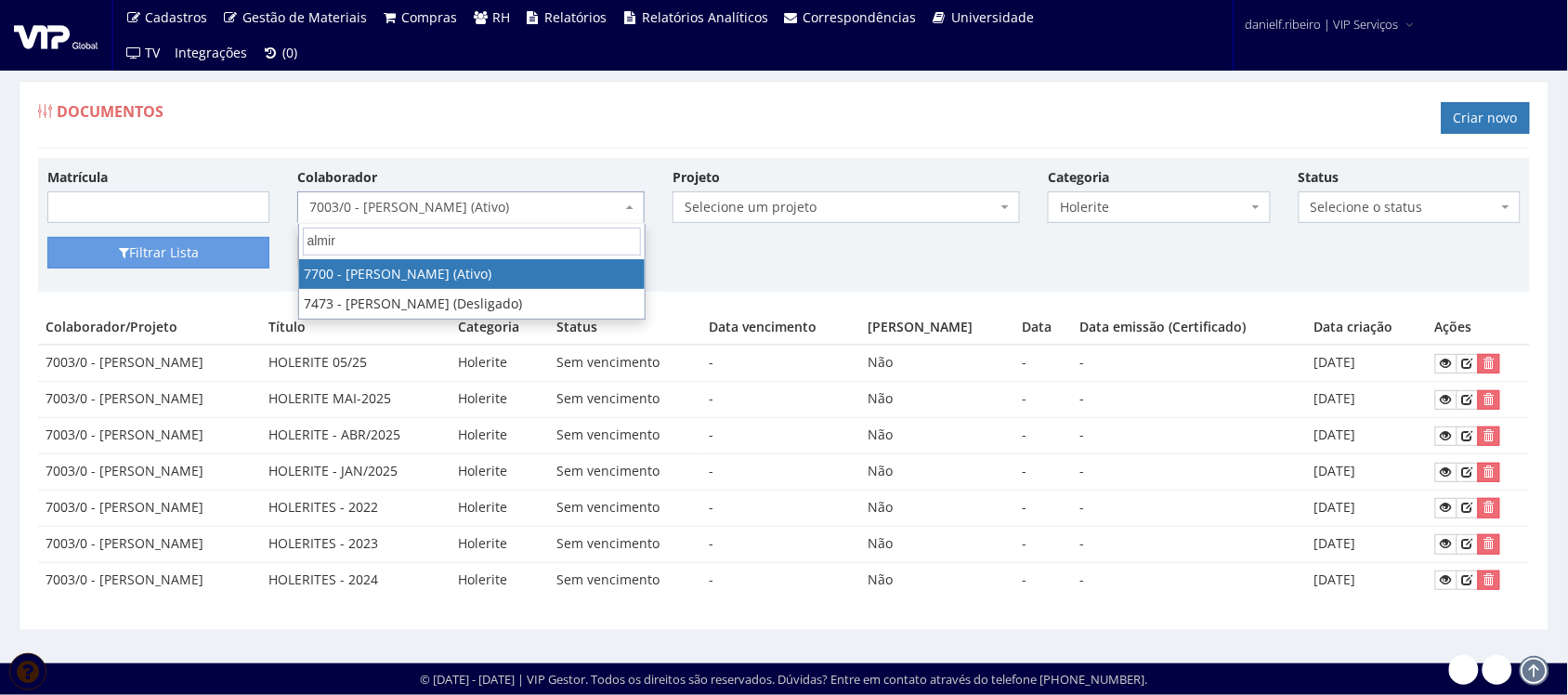
type input "almir m"
select select "2176"
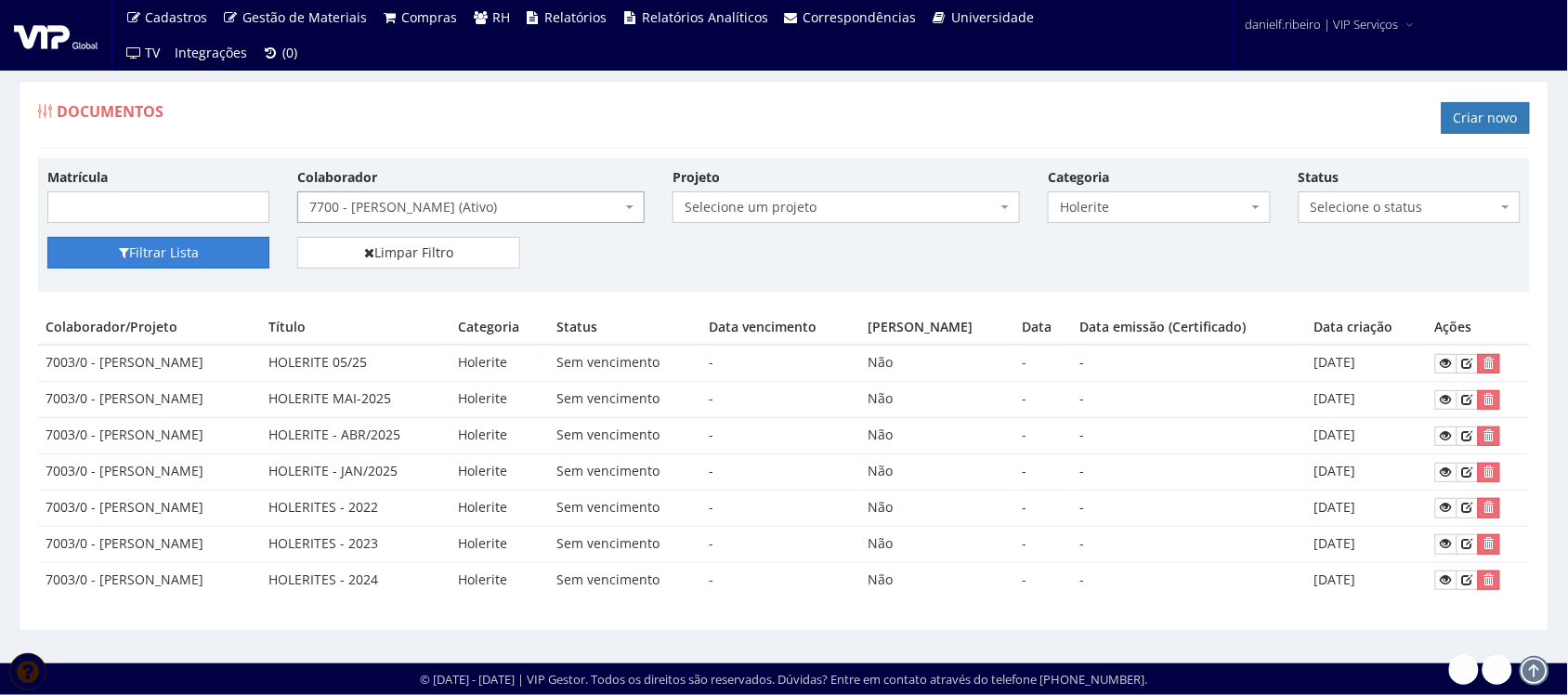
click at [234, 253] on button "Filtrar Lista" at bounding box center [158, 253] width 222 height 32
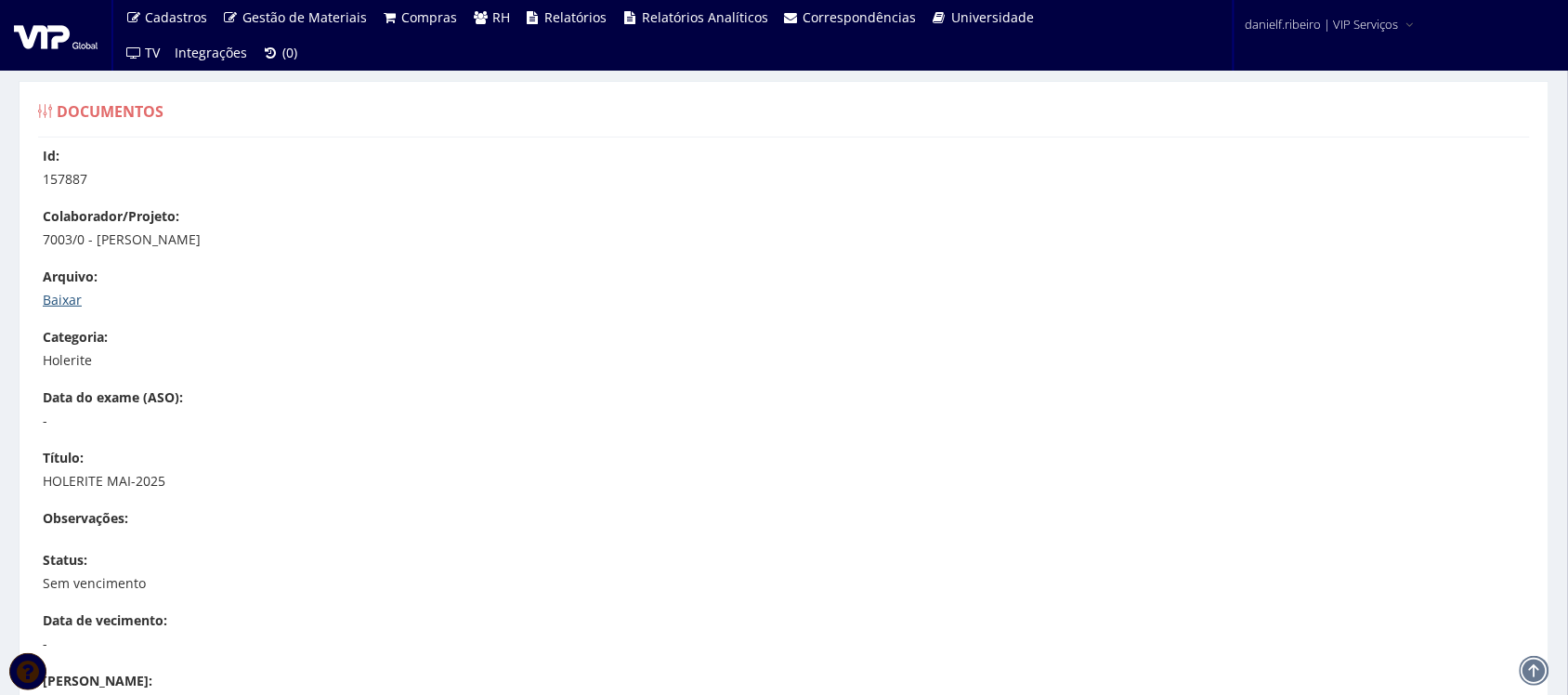
click at [76, 295] on link "Baixar" at bounding box center [63, 299] width 39 height 18
click at [65, 291] on link "Baixar" at bounding box center [63, 299] width 39 height 18
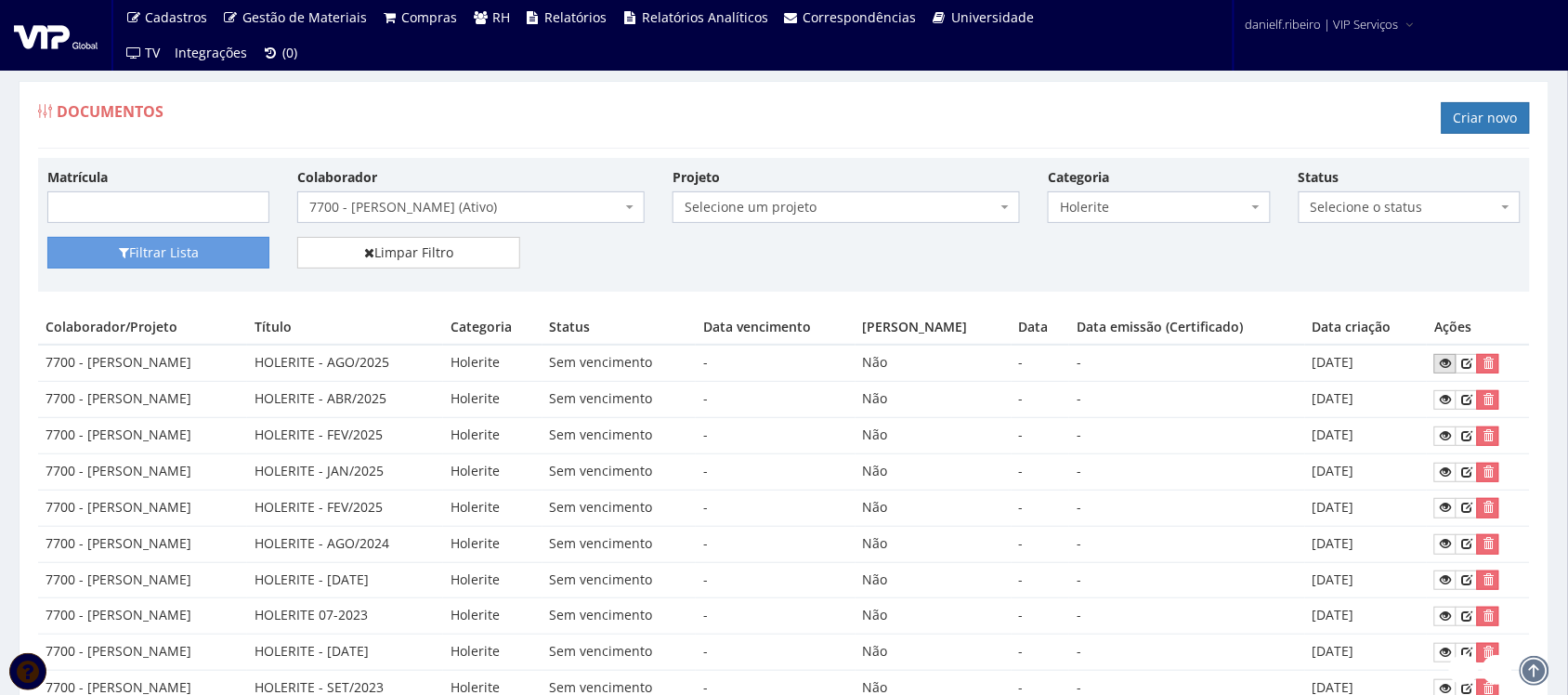
click at [1442, 364] on link at bounding box center [1446, 364] width 22 height 20
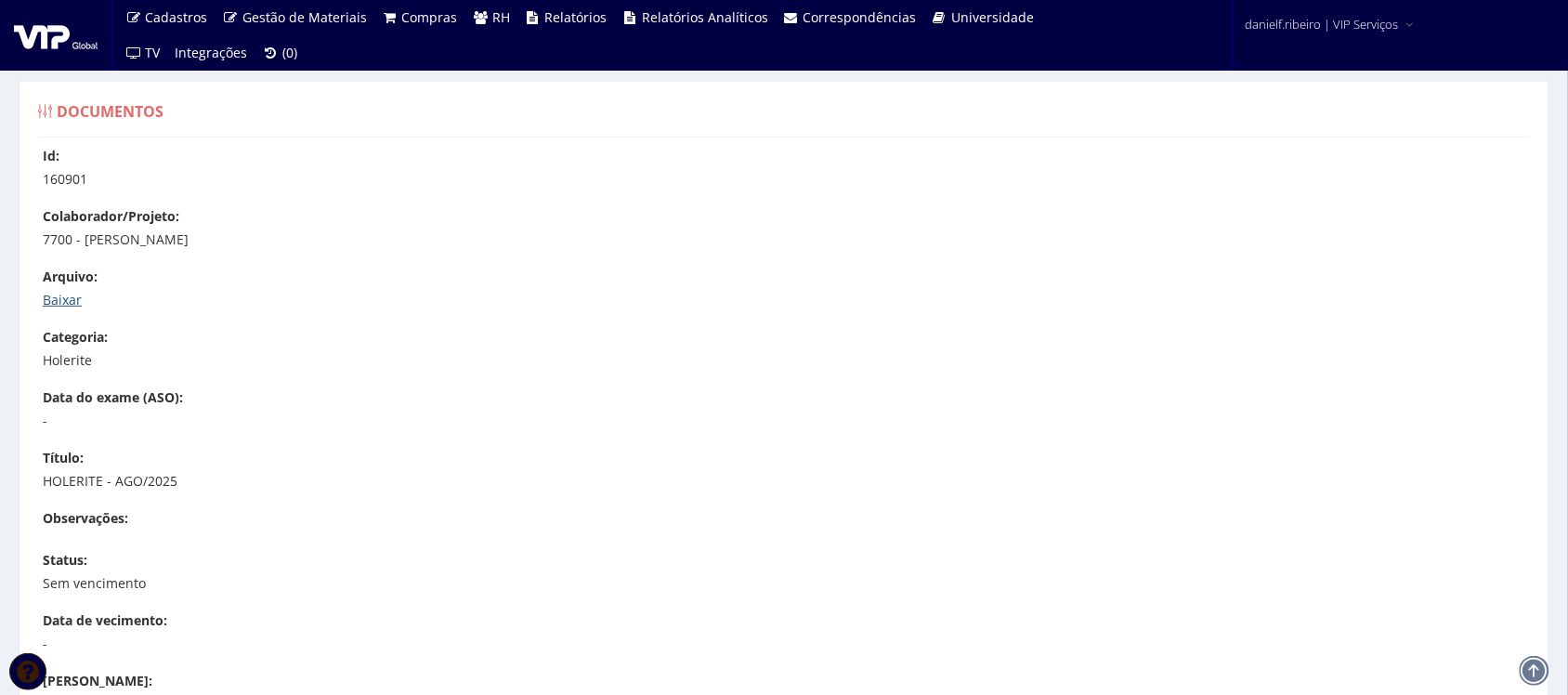
click at [67, 296] on link "Baixar" at bounding box center [63, 299] width 39 height 18
